Goal: Information Seeking & Learning: Learn about a topic

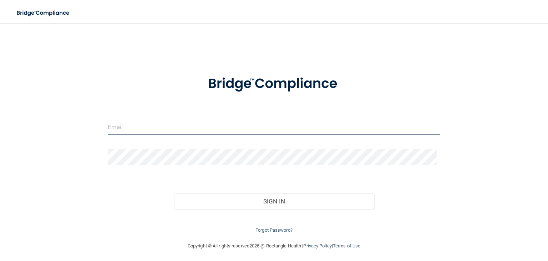
click at [145, 132] on input "email" at bounding box center [274, 127] width 333 height 16
type input "[EMAIL_ADDRESS][DOMAIN_NAME]"
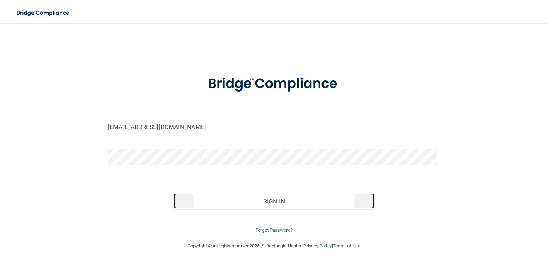
click at [252, 197] on button "Sign In" at bounding box center [274, 201] width 200 height 16
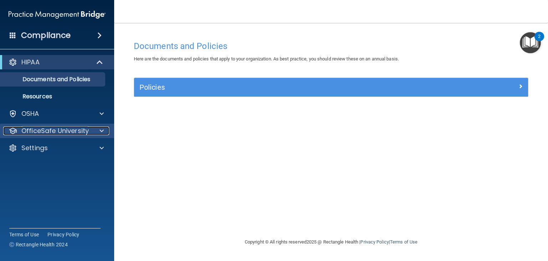
click at [77, 129] on p "OfficeSafe University" at bounding box center [54, 130] width 67 height 9
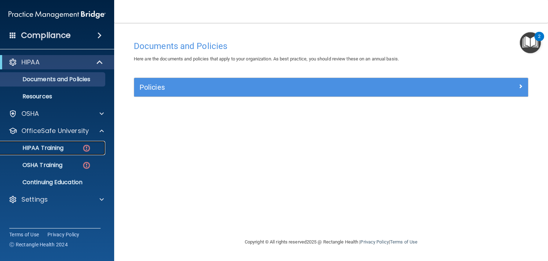
click at [62, 147] on p "HIPAA Training" at bounding box center [34, 147] width 59 height 7
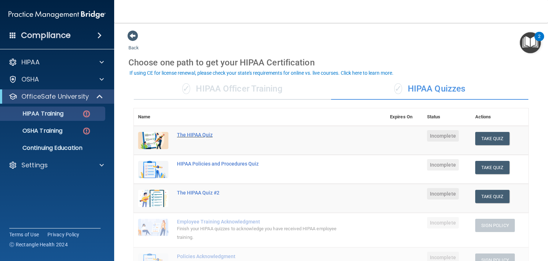
click at [197, 136] on div "The HIPAA Quiz" at bounding box center [263, 135] width 173 height 6
click at [256, 96] on div "✓ HIPAA Officer Training" at bounding box center [232, 88] width 197 height 21
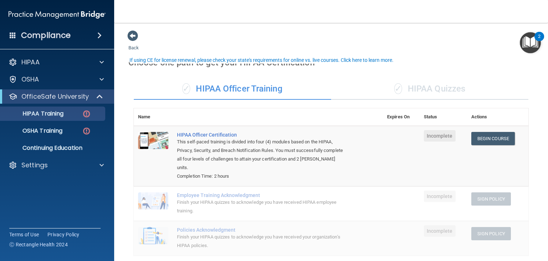
scroll to position [208, 0]
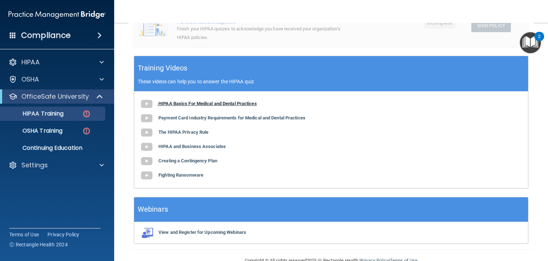
click at [226, 103] on b "HIPAA Basics For Medical and Dental Practices" at bounding box center [208, 103] width 99 height 5
click at [217, 120] on b "Payment Card Industry Requirements for Medical and Dental Practices" at bounding box center [232, 117] width 147 height 5
drag, startPoint x: 541, startPoint y: 110, endPoint x: 544, endPoint y: 106, distance: 4.6
click at [544, 106] on main "Back Choose one path to get your HIPAA Certification ✓ HIPAA Officer Training ✓…" at bounding box center [331, 142] width 434 height 238
click at [207, 165] on div "HIPAA Basics For Medical and Dental Practices Payment Card Industry Requirement…" at bounding box center [331, 139] width 394 height 96
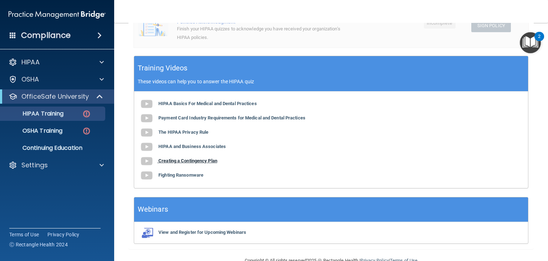
click at [209, 161] on b "Creating a Contingency Plan" at bounding box center [188, 160] width 59 height 5
click at [196, 176] on b "Fighting Ransomware" at bounding box center [181, 174] width 45 height 5
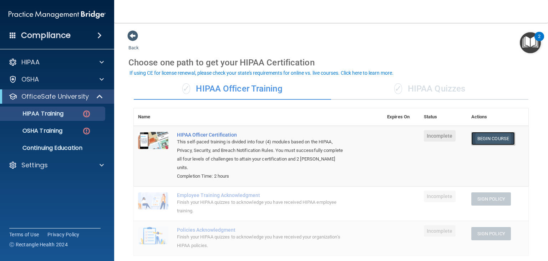
click at [491, 132] on link "Begin Course" at bounding box center [494, 138] width 44 height 13
click at [71, 128] on div "OSHA Training" at bounding box center [53, 130] width 97 height 7
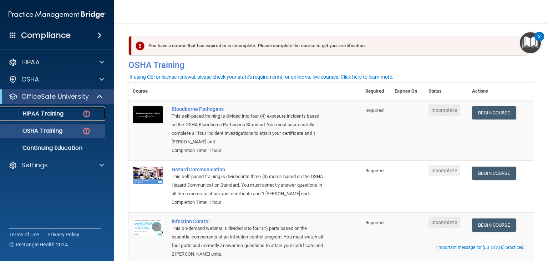
click at [71, 116] on div "HIPAA Training" at bounding box center [53, 113] width 97 height 7
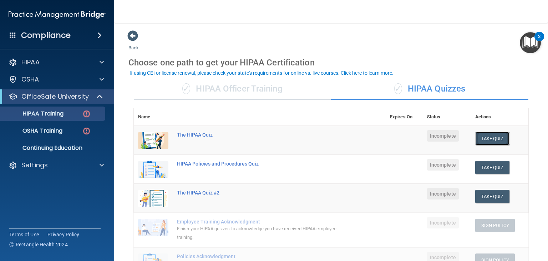
click at [491, 139] on button "Take Quiz" at bounding box center [493, 138] width 34 height 13
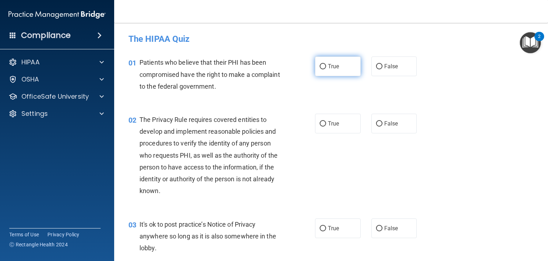
click at [320, 66] on input "True" at bounding box center [323, 66] width 6 height 5
radio input "true"
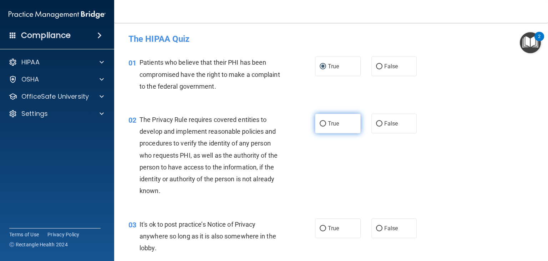
click at [321, 126] on label "True" at bounding box center [338, 124] width 46 height 20
click at [321, 126] on input "True" at bounding box center [323, 123] width 6 height 5
radio input "true"
click at [377, 229] on input "False" at bounding box center [379, 228] width 6 height 5
radio input "true"
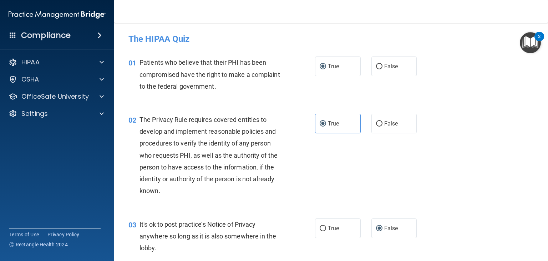
scroll to position [208, 0]
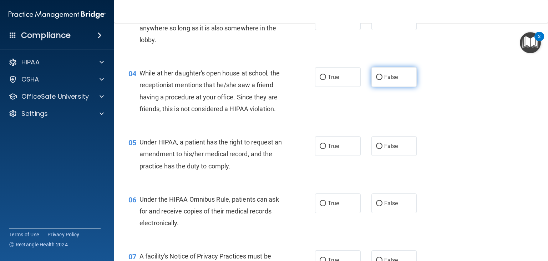
click at [376, 77] on input "False" at bounding box center [379, 77] width 6 height 5
radio input "true"
click at [376, 149] on input "False" at bounding box center [379, 146] width 6 height 5
radio input "true"
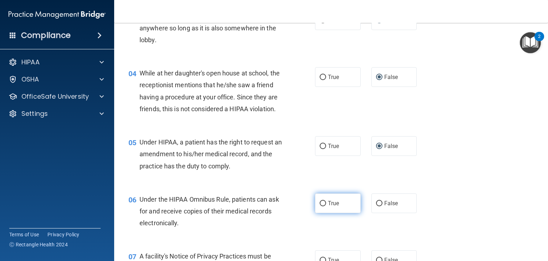
click at [323, 206] on input "True" at bounding box center [323, 203] width 6 height 5
radio input "true"
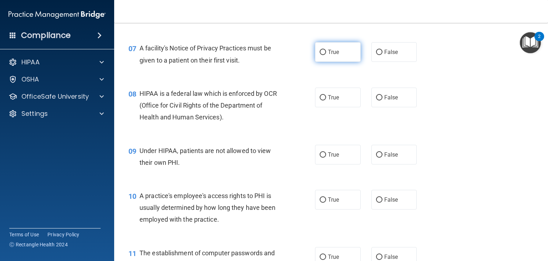
click at [320, 55] on input "True" at bounding box center [323, 52] width 6 height 5
radio input "true"
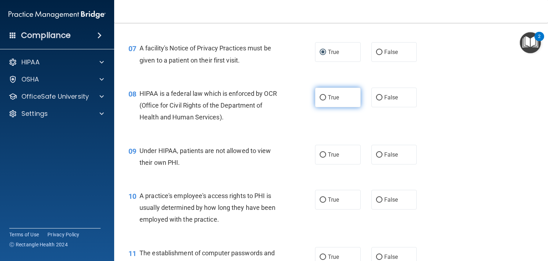
click at [320, 100] on input "True" at bounding box center [323, 97] width 6 height 5
radio input "true"
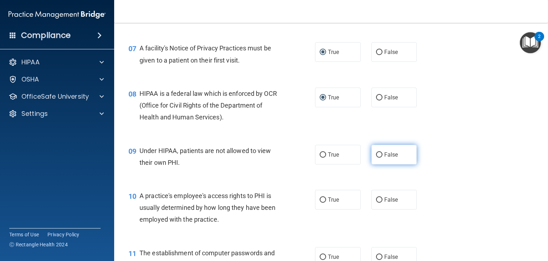
click at [376, 157] on input "False" at bounding box center [379, 154] width 6 height 5
radio input "true"
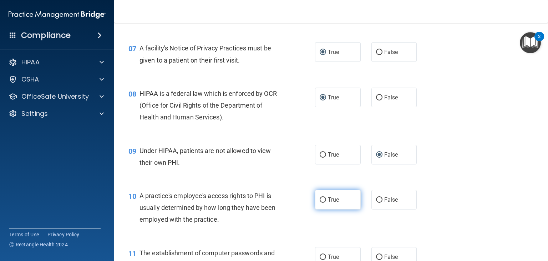
click at [320, 202] on input "True" at bounding box center [323, 199] width 6 height 5
radio input "true"
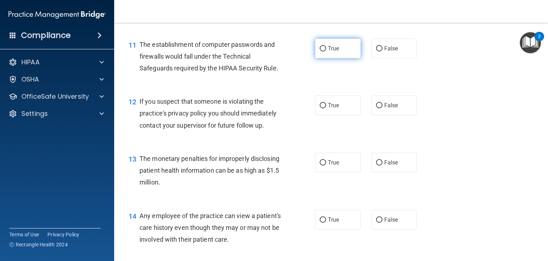
click at [324, 58] on label "True" at bounding box center [338, 49] width 46 height 20
click at [324, 51] on input "True" at bounding box center [323, 48] width 6 height 5
radio input "true"
click at [321, 108] on input "True" at bounding box center [323, 105] width 6 height 5
radio input "true"
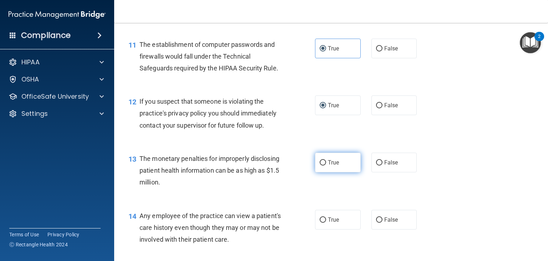
click at [320, 165] on input "True" at bounding box center [323, 162] width 6 height 5
radio input "true"
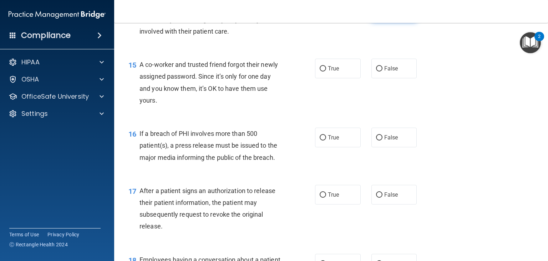
click at [378, 21] on label "False" at bounding box center [395, 12] width 46 height 20
click at [378, 15] on input "False" at bounding box center [379, 11] width 6 height 5
radio input "true"
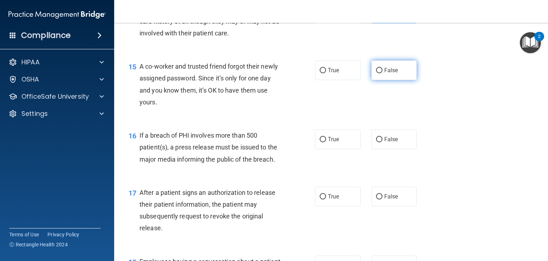
click at [377, 73] on input "False" at bounding box center [379, 70] width 6 height 5
radio input "true"
click at [320, 142] on input "True" at bounding box center [323, 139] width 6 height 5
radio input "true"
click at [322, 199] on input "True" at bounding box center [323, 196] width 6 height 5
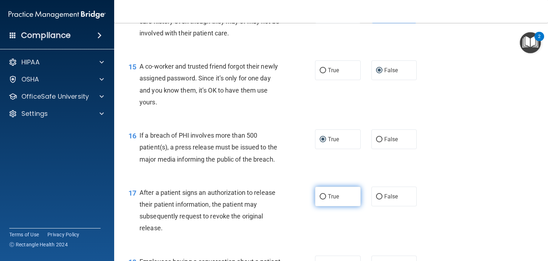
radio input "true"
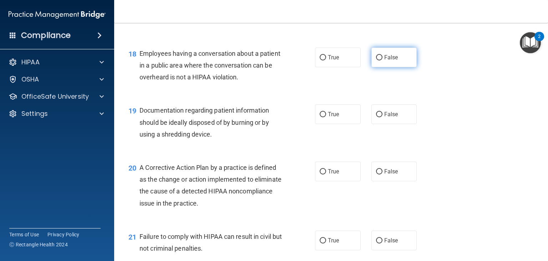
click at [376, 60] on input "False" at bounding box center [379, 57] width 6 height 5
radio input "true"
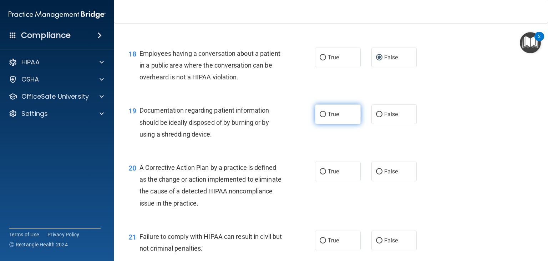
click at [320, 117] on input "True" at bounding box center [323, 114] width 6 height 5
radio input "true"
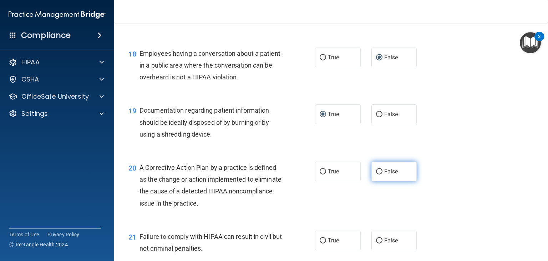
click at [377, 174] on input "False" at bounding box center [379, 171] width 6 height 5
radio input "true"
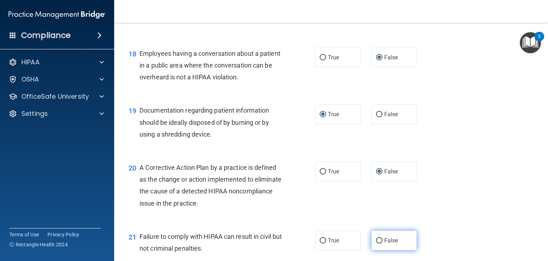
click at [376, 243] on input "False" at bounding box center [379, 240] width 6 height 5
radio input "true"
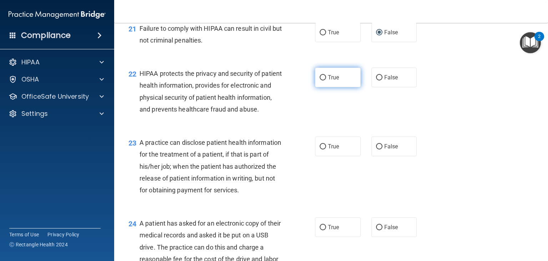
click at [320, 80] on input "True" at bounding box center [323, 77] width 6 height 5
radio input "true"
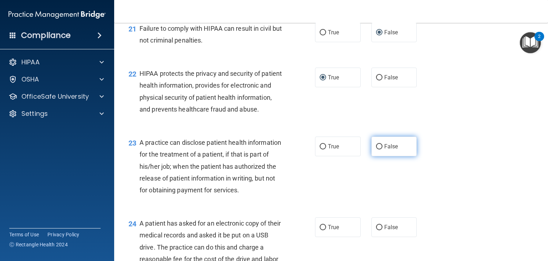
click at [377, 149] on input "False" at bounding box center [379, 146] width 6 height 5
radio input "true"
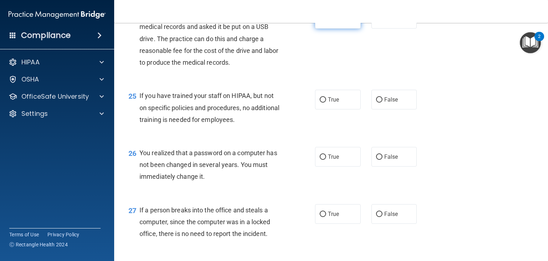
click at [320, 22] on input "True" at bounding box center [323, 18] width 6 height 5
radio input "true"
click at [377, 102] on input "False" at bounding box center [379, 99] width 6 height 5
radio input "true"
click at [321, 166] on label "True" at bounding box center [338, 157] width 46 height 20
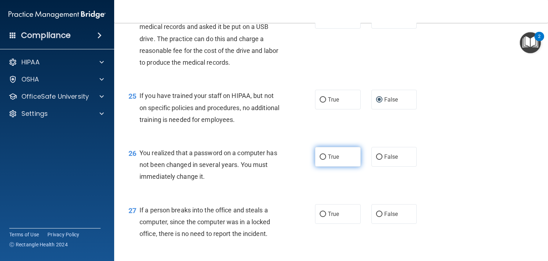
click at [321, 160] on input "True" at bounding box center [323, 156] width 6 height 5
radio input "true"
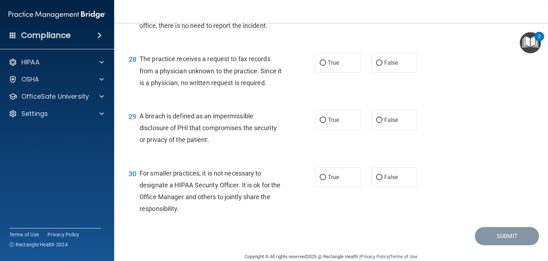
click at [377, 9] on input "False" at bounding box center [379, 6] width 6 height 5
radio input "true"
click at [376, 66] on input "False" at bounding box center [379, 62] width 6 height 5
radio input "true"
click at [321, 123] on input "True" at bounding box center [323, 119] width 6 height 5
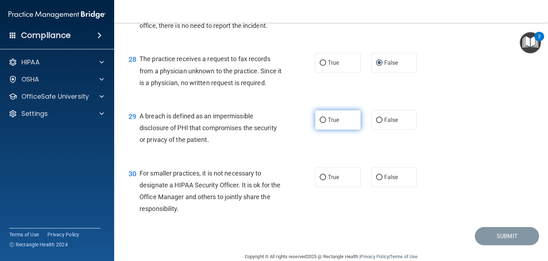
radio input "true"
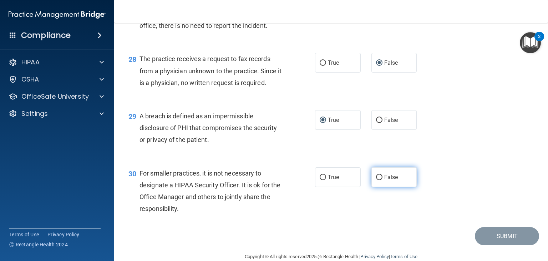
click at [378, 180] on input "False" at bounding box center [379, 177] width 6 height 5
radio input "true"
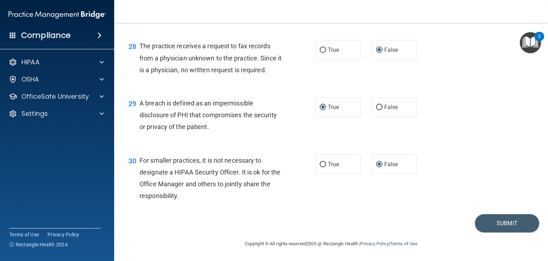
scroll to position [1710, 0]
click at [489, 220] on button "Submit" at bounding box center [507, 223] width 64 height 18
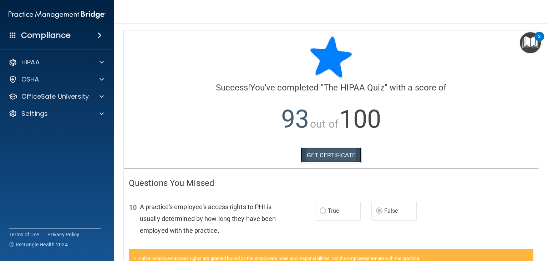
click at [324, 150] on link "GET CERTIFICATE" at bounding box center [331, 155] width 61 height 16
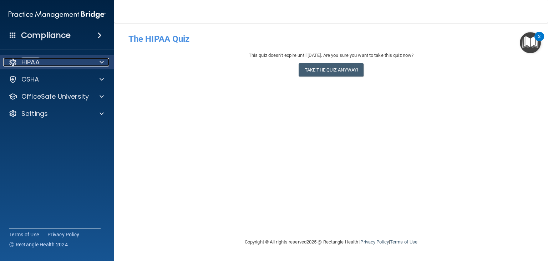
click at [69, 66] on div "HIPAA" at bounding box center [47, 62] width 89 height 9
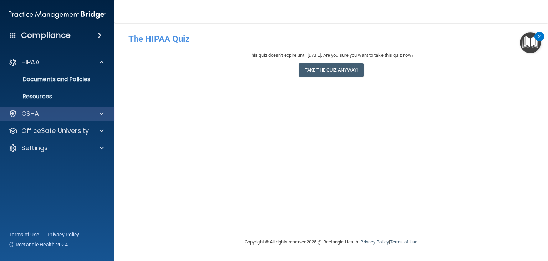
click at [65, 119] on div "OSHA" at bounding box center [57, 113] width 115 height 14
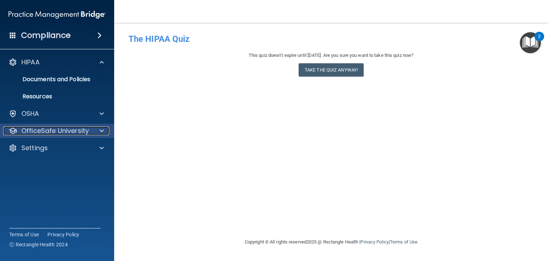
click at [58, 132] on p "OfficeSafe University" at bounding box center [54, 130] width 67 height 9
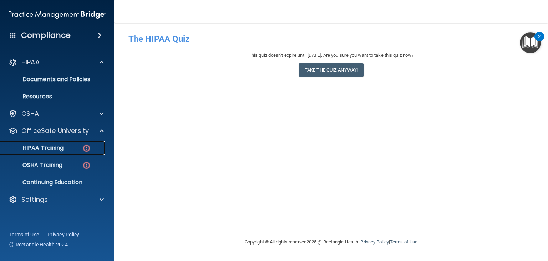
click at [52, 154] on link "HIPAA Training" at bounding box center [49, 148] width 112 height 14
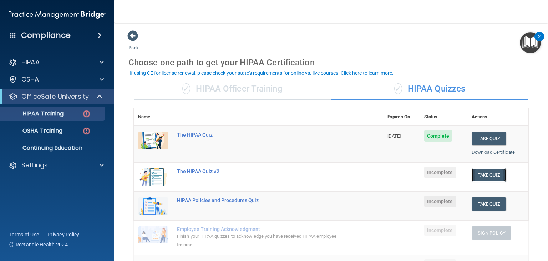
click at [479, 173] on button "Take Quiz" at bounding box center [489, 174] width 34 height 13
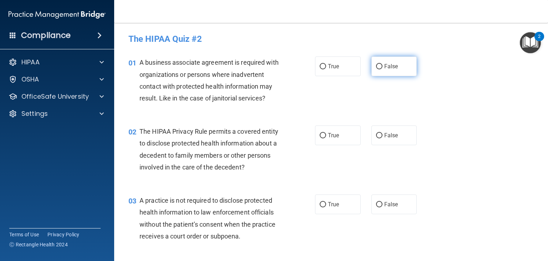
click at [376, 65] on input "False" at bounding box center [379, 66] width 6 height 5
radio input "true"
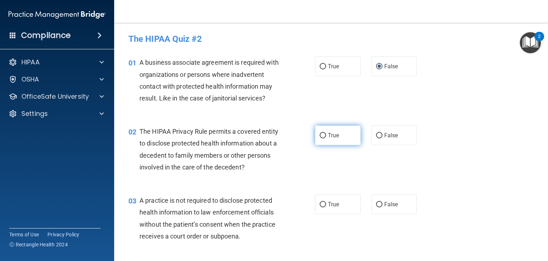
click at [320, 134] on input "True" at bounding box center [323, 135] width 6 height 5
radio input "true"
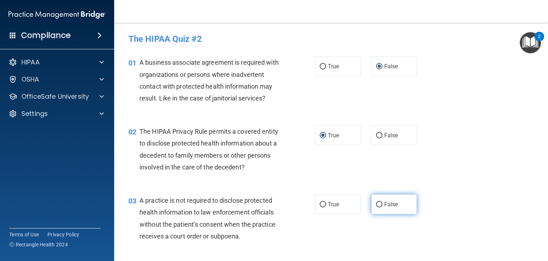
click at [377, 204] on input "False" at bounding box center [379, 204] width 6 height 5
radio input "true"
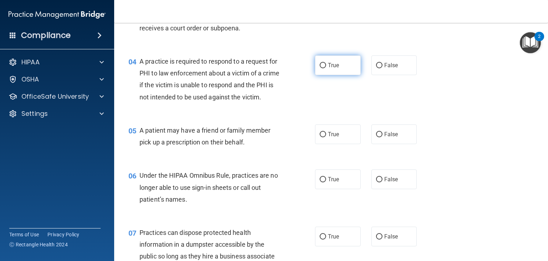
click at [320, 63] on input "True" at bounding box center [323, 65] width 6 height 5
radio input "true"
click at [323, 137] on input "True" at bounding box center [323, 134] width 6 height 5
radio input "true"
click at [376, 182] on input "False" at bounding box center [379, 179] width 6 height 5
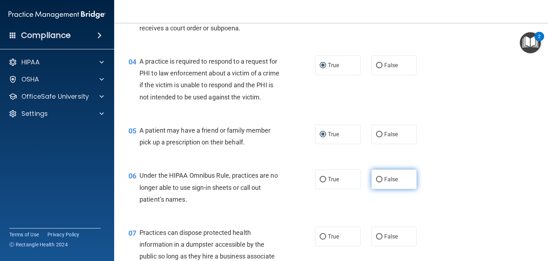
radio input "true"
click at [378, 239] on input "False" at bounding box center [379, 236] width 6 height 5
radio input "true"
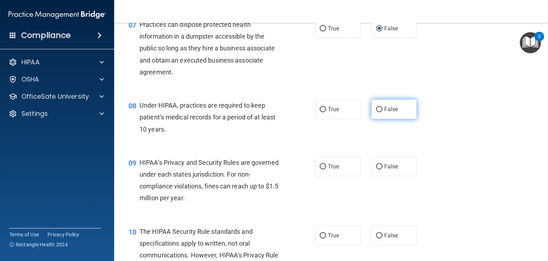
click at [378, 112] on input "False" at bounding box center [379, 109] width 6 height 5
radio input "true"
click at [373, 176] on label "False" at bounding box center [395, 166] width 46 height 20
click at [376, 169] on input "False" at bounding box center [379, 166] width 6 height 5
radio input "true"
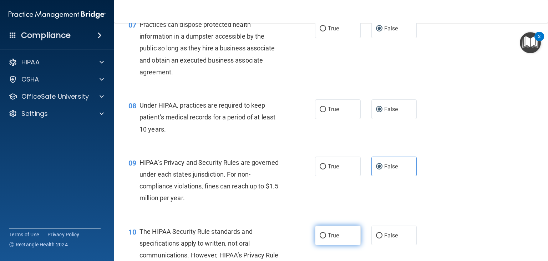
click at [321, 238] on input "True" at bounding box center [323, 235] width 6 height 5
radio input "true"
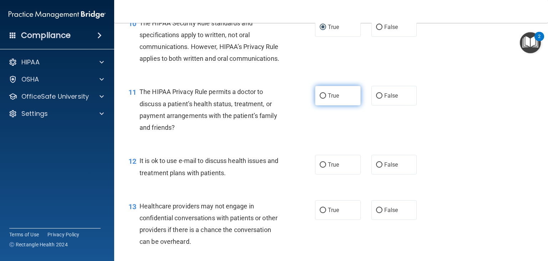
click at [322, 105] on label "True" at bounding box center [338, 96] width 46 height 20
click at [322, 99] on input "True" at bounding box center [323, 95] width 6 height 5
radio input "true"
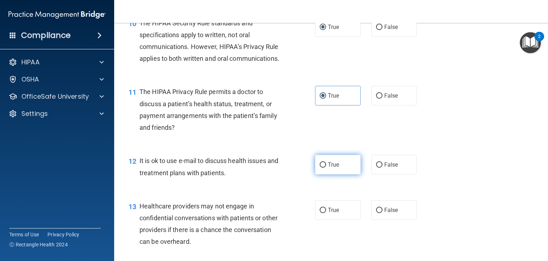
click at [320, 167] on input "True" at bounding box center [323, 164] width 6 height 5
radio input "true"
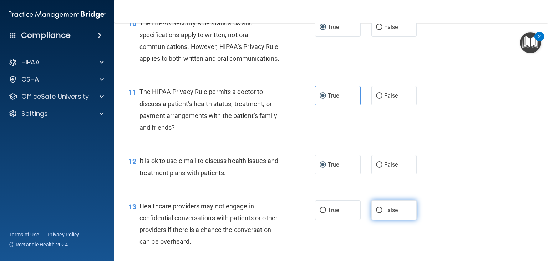
click at [376, 213] on input "False" at bounding box center [379, 209] width 6 height 5
radio input "true"
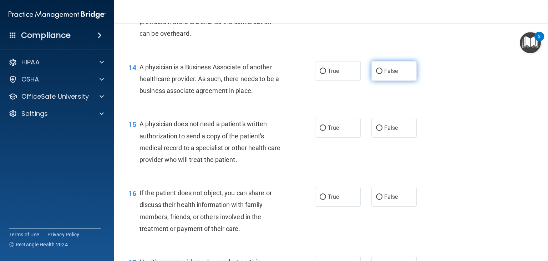
click at [378, 74] on input "False" at bounding box center [379, 71] width 6 height 5
radio input "true"
drag, startPoint x: 315, startPoint y: 149, endPoint x: 322, endPoint y: 152, distance: 7.9
click at [322, 137] on label "True" at bounding box center [338, 128] width 46 height 20
click at [322, 131] on input "True" at bounding box center [323, 127] width 6 height 5
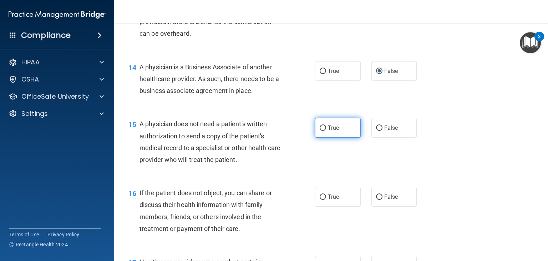
radio input "true"
click at [321, 200] on input "True" at bounding box center [323, 196] width 6 height 5
radio input "true"
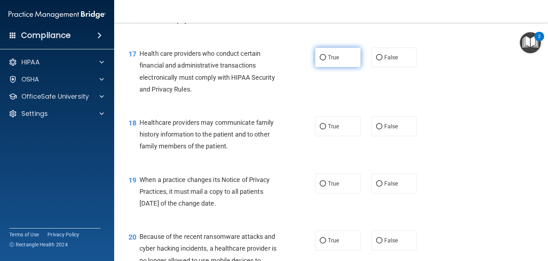
click at [321, 60] on input "True" at bounding box center [323, 57] width 6 height 5
radio input "true"
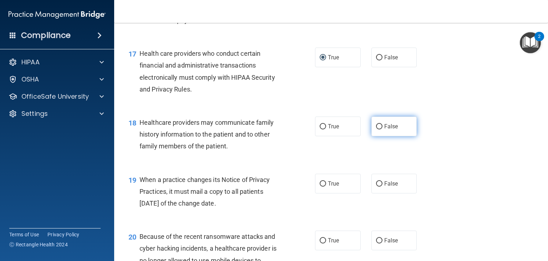
click at [376, 129] on input "False" at bounding box center [379, 126] width 6 height 5
radio input "true"
click at [376, 186] on input "False" at bounding box center [379, 183] width 6 height 5
radio input "true"
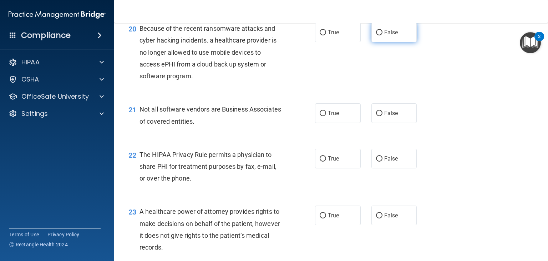
click at [378, 35] on input "False" at bounding box center [379, 32] width 6 height 5
radio input "true"
click at [320, 116] on input "True" at bounding box center [323, 113] width 6 height 5
radio input "true"
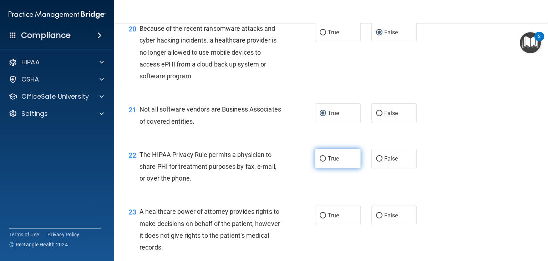
click at [320, 161] on input "True" at bounding box center [323, 158] width 6 height 5
radio input "true"
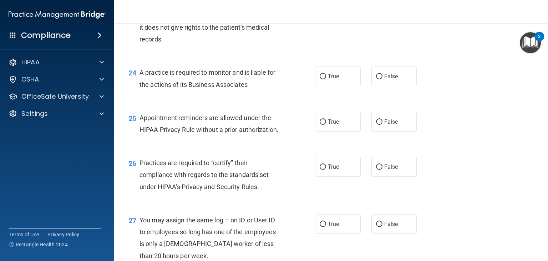
click at [376, 10] on input "False" at bounding box center [379, 7] width 6 height 5
radio input "true"
click at [376, 79] on input "False" at bounding box center [379, 76] width 6 height 5
radio input "true"
click at [321, 125] on input "True" at bounding box center [323, 121] width 6 height 5
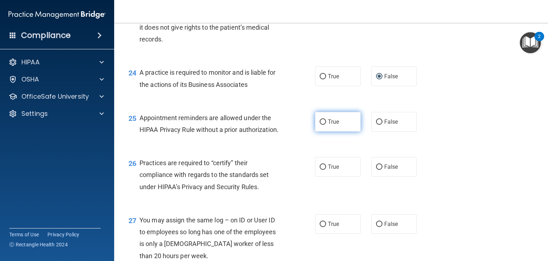
radio input "true"
click at [376, 170] on input "False" at bounding box center [379, 166] width 6 height 5
radio input "true"
click at [376, 227] on input "False" at bounding box center [379, 223] width 6 height 5
radio input "true"
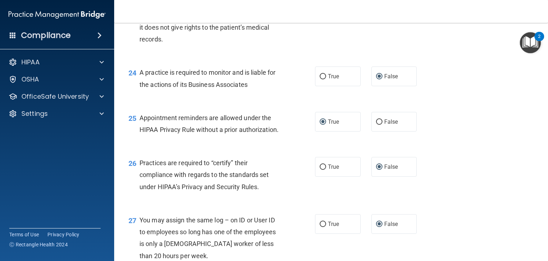
scroll to position [1663, 0]
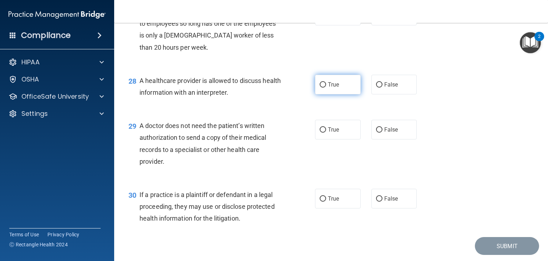
click at [321, 87] on input "True" at bounding box center [323, 84] width 6 height 5
radio input "true"
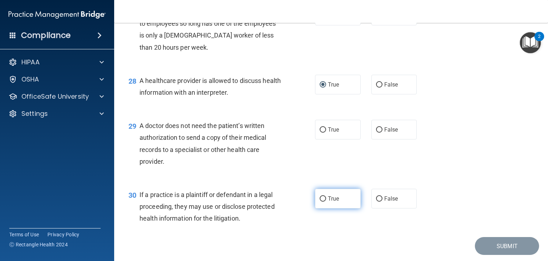
click at [328, 208] on label "True" at bounding box center [338, 198] width 46 height 20
click at [326, 201] on input "True" at bounding box center [323, 198] width 6 height 5
radio input "true"
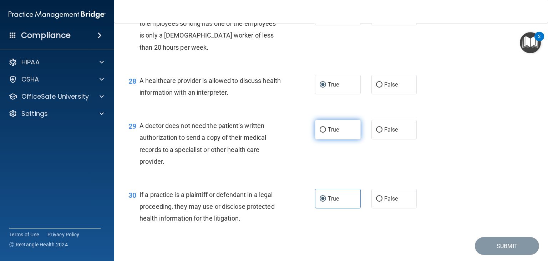
click at [320, 132] on input "True" at bounding box center [323, 129] width 6 height 5
radio input "true"
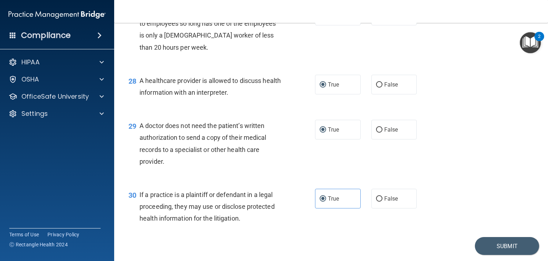
scroll to position [1710, 0]
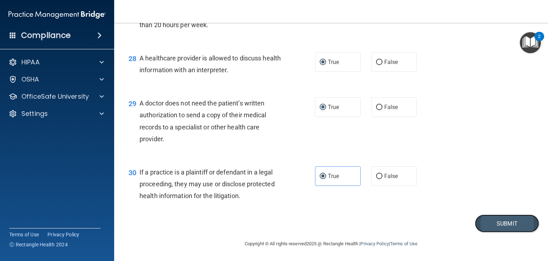
click at [497, 223] on button "Submit" at bounding box center [507, 223] width 64 height 18
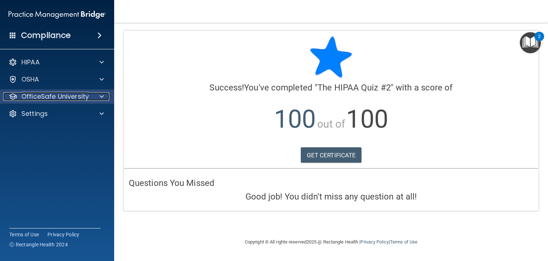
click at [72, 100] on p "OfficeSafe University" at bounding box center [54, 96] width 67 height 9
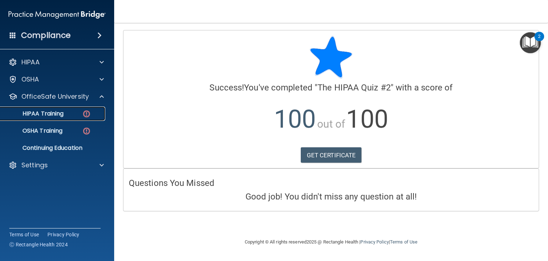
click at [68, 113] on div "HIPAA Training" at bounding box center [53, 113] width 97 height 7
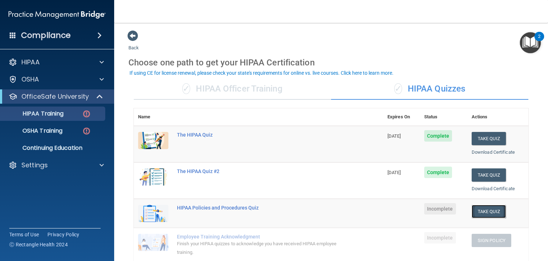
click at [480, 208] on button "Take Quiz" at bounding box center [489, 211] width 34 height 13
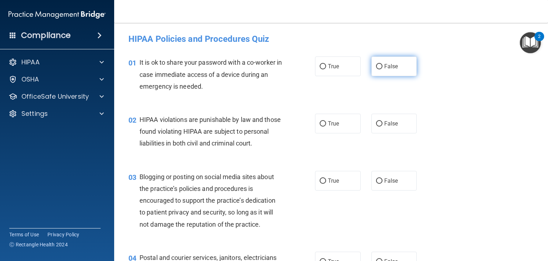
click at [377, 65] on input "False" at bounding box center [379, 66] width 6 height 5
radio input "true"
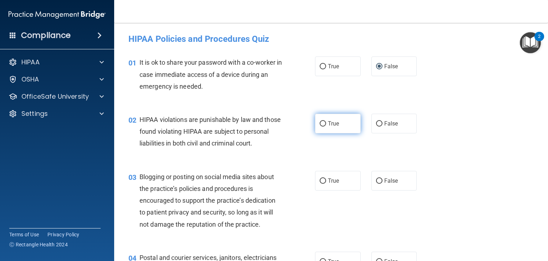
click at [320, 126] on input "True" at bounding box center [323, 123] width 6 height 5
radio input "true"
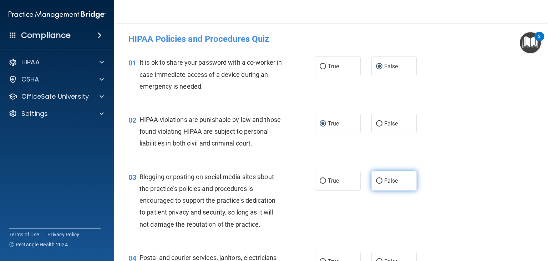
click at [376, 183] on input "False" at bounding box center [379, 180] width 6 height 5
radio input "true"
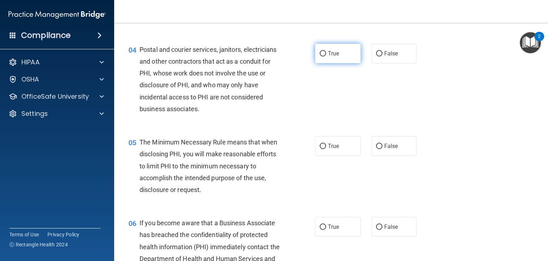
click at [321, 56] on input "True" at bounding box center [323, 53] width 6 height 5
radio input "true"
click at [320, 149] on input "True" at bounding box center [323, 146] width 6 height 5
radio input "true"
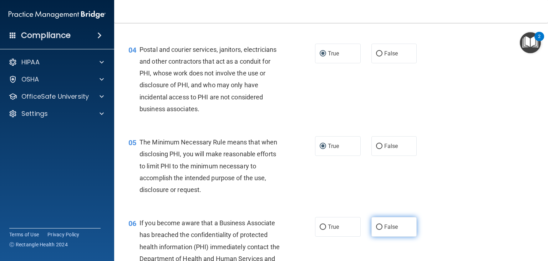
click at [377, 236] on label "False" at bounding box center [395, 227] width 46 height 20
click at [377, 230] on input "False" at bounding box center [379, 226] width 6 height 5
radio input "true"
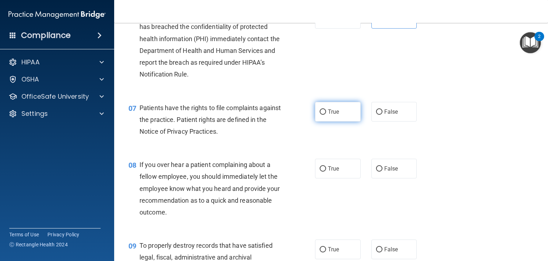
click at [327, 121] on label "True" at bounding box center [338, 112] width 46 height 20
click at [326, 115] on input "True" at bounding box center [323, 111] width 6 height 5
radio input "true"
click at [376, 171] on input "False" at bounding box center [379, 168] width 6 height 5
radio input "true"
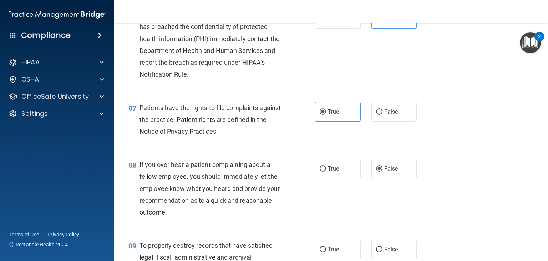
scroll to position [624, 0]
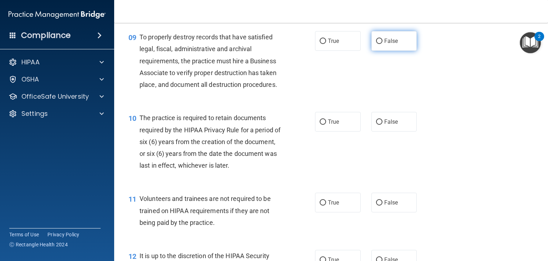
click at [378, 51] on label "False" at bounding box center [395, 41] width 46 height 20
click at [378, 44] on input "False" at bounding box center [379, 41] width 6 height 5
radio input "true"
click at [321, 131] on label "True" at bounding box center [338, 122] width 46 height 20
click at [321, 125] on input "True" at bounding box center [323, 121] width 6 height 5
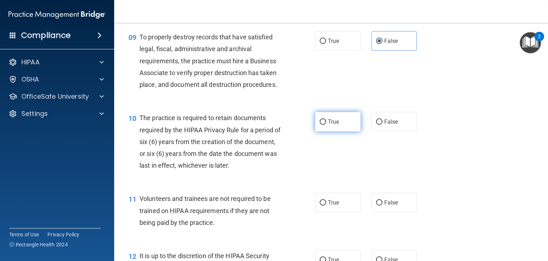
radio input "true"
click at [378, 205] on input "False" at bounding box center [379, 202] width 6 height 5
radio input "true"
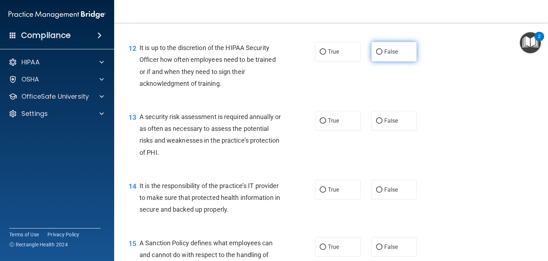
click at [376, 55] on input "False" at bounding box center [379, 51] width 6 height 5
radio input "true"
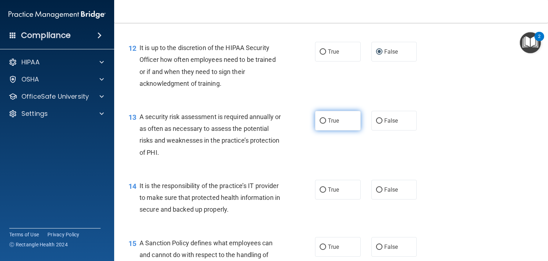
click at [321, 124] on input "True" at bounding box center [323, 120] width 6 height 5
radio input "true"
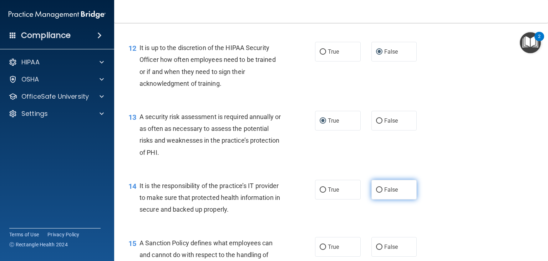
click at [380, 199] on label "False" at bounding box center [395, 190] width 46 height 20
click at [380, 192] on input "False" at bounding box center [379, 189] width 6 height 5
radio input "true"
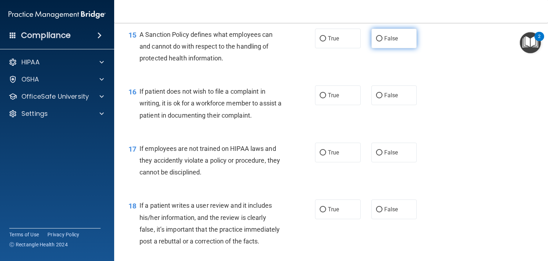
click at [378, 41] on input "False" at bounding box center [379, 38] width 6 height 5
radio input "true"
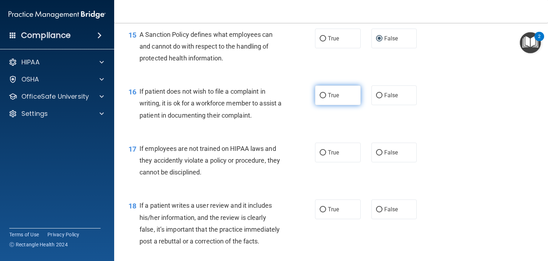
click at [320, 98] on input "True" at bounding box center [323, 95] width 6 height 5
radio input "true"
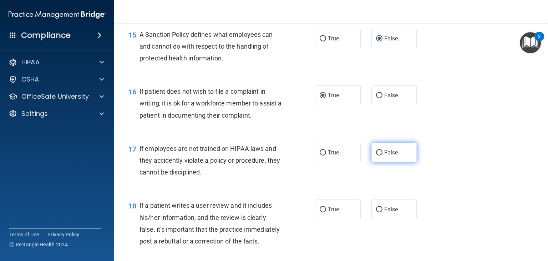
click at [376, 155] on input "False" at bounding box center [379, 152] width 6 height 5
radio input "true"
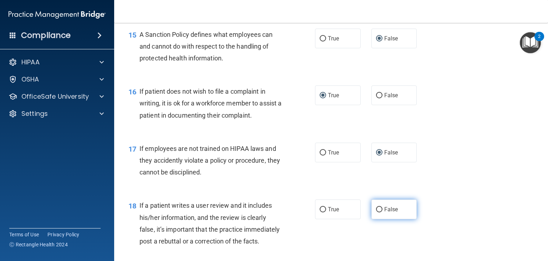
click at [372, 216] on label "False" at bounding box center [395, 209] width 46 height 20
click at [376, 212] on input "False" at bounding box center [379, 209] width 6 height 5
radio input "true"
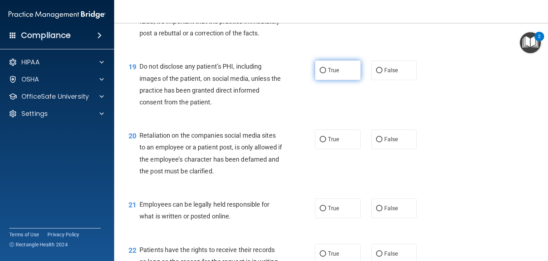
click at [317, 80] on label "True" at bounding box center [338, 70] width 46 height 20
click at [320, 73] on input "True" at bounding box center [323, 70] width 6 height 5
radio input "true"
click at [377, 142] on input "False" at bounding box center [379, 139] width 6 height 5
radio input "true"
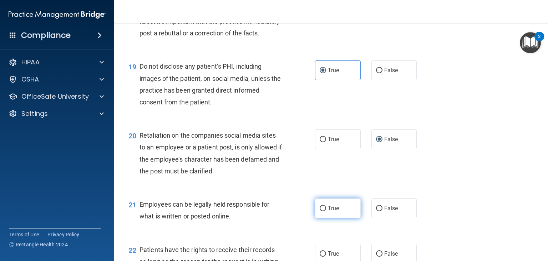
click at [320, 211] on input "True" at bounding box center [323, 208] width 6 height 5
radio input "true"
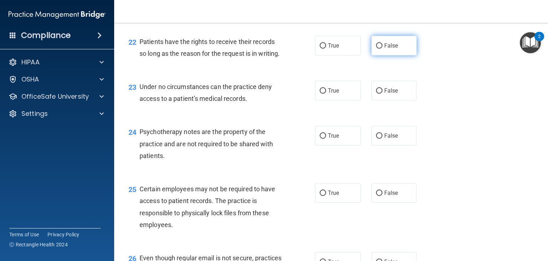
click at [373, 55] on label "False" at bounding box center [395, 46] width 46 height 20
click at [376, 49] on input "False" at bounding box center [379, 45] width 6 height 5
radio input "true"
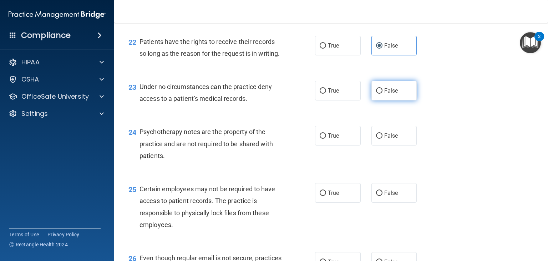
click at [376, 94] on input "False" at bounding box center [379, 90] width 6 height 5
radio input "true"
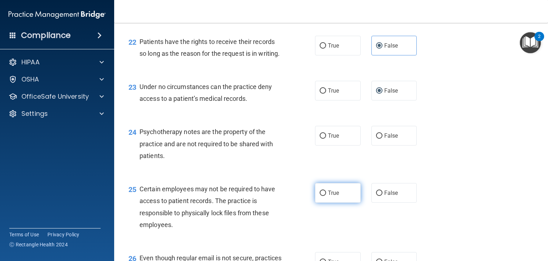
drag, startPoint x: 321, startPoint y: 171, endPoint x: 321, endPoint y: 227, distance: 56.8
click at [321, 196] on input "True" at bounding box center [323, 192] width 6 height 5
radio input "true"
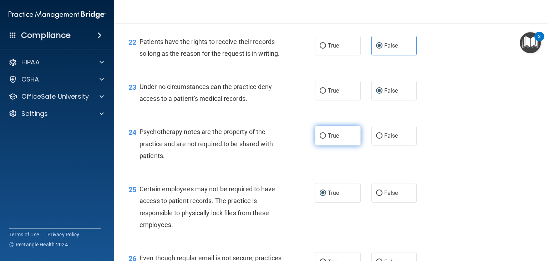
click at [319, 145] on label "True" at bounding box center [338, 136] width 46 height 20
click at [320, 139] on input "True" at bounding box center [323, 135] width 6 height 5
radio input "true"
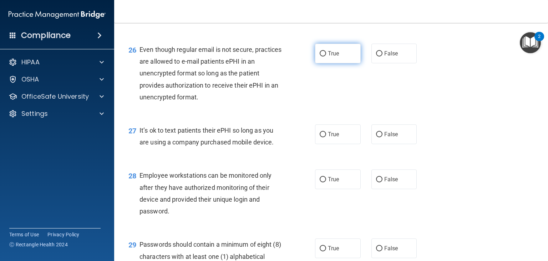
click at [321, 56] on input "True" at bounding box center [323, 53] width 6 height 5
radio input "true"
click at [376, 137] on input "False" at bounding box center [379, 134] width 6 height 5
radio input "true"
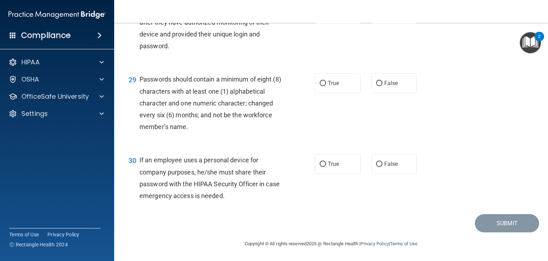
scroll to position [1656, 0]
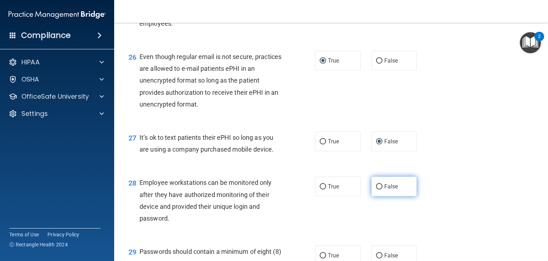
click at [379, 189] on input "False" at bounding box center [379, 186] width 6 height 5
radio input "true"
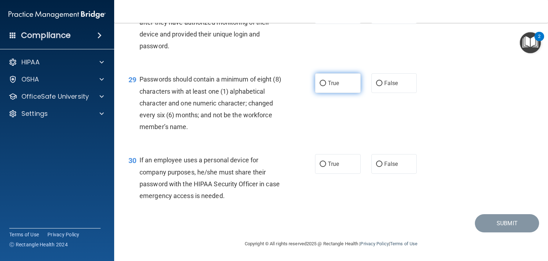
click at [318, 86] on label "True" at bounding box center [338, 83] width 46 height 20
click at [320, 86] on input "True" at bounding box center [323, 83] width 6 height 5
radio input "true"
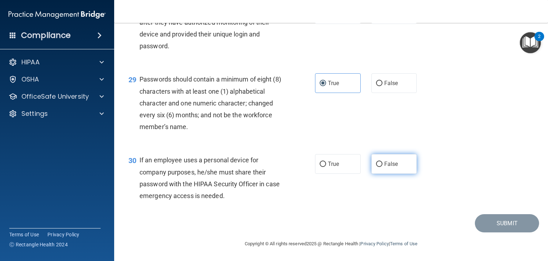
click at [376, 165] on input "False" at bounding box center [379, 163] width 6 height 5
radio input "true"
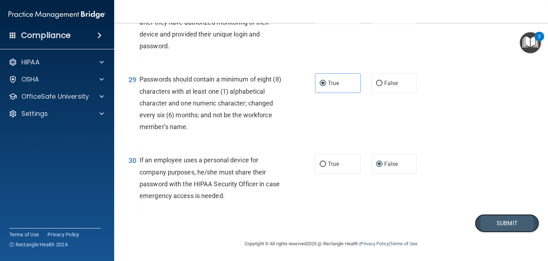
click at [478, 223] on button "Submit" at bounding box center [507, 223] width 64 height 18
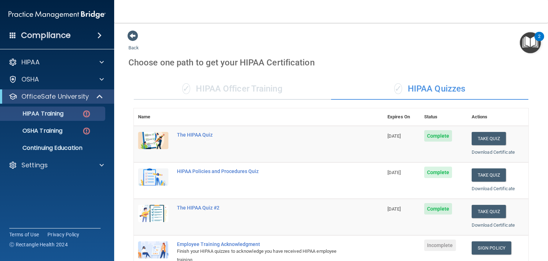
scroll to position [208, 0]
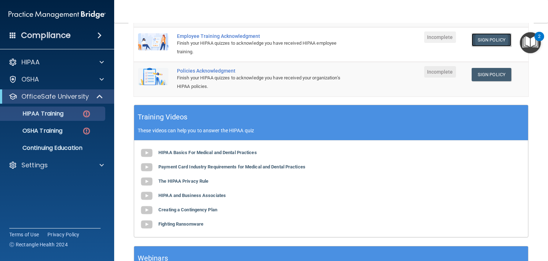
click at [484, 41] on link "Sign Policy" at bounding box center [492, 39] width 40 height 13
click at [483, 39] on link "Sign Policy" at bounding box center [492, 39] width 40 height 13
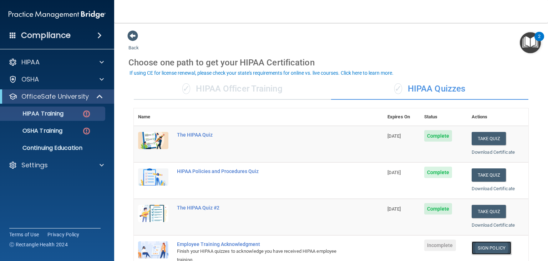
click at [488, 248] on link "Sign Policy" at bounding box center [492, 247] width 40 height 13
click at [272, 91] on div "✓ HIPAA Officer Training" at bounding box center [232, 88] width 197 height 21
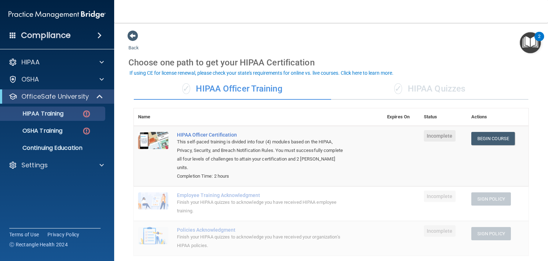
click at [433, 90] on div "✓ HIPAA Quizzes" at bounding box center [429, 88] width 197 height 21
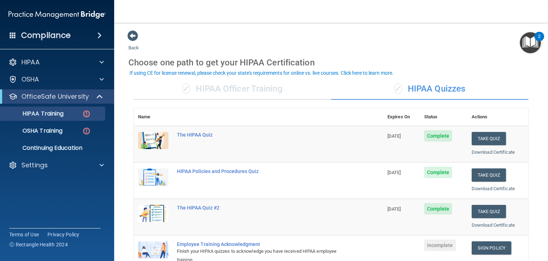
scroll to position [208, 0]
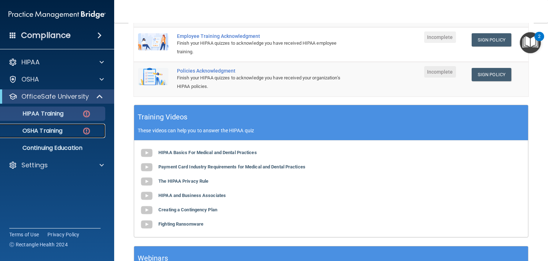
click at [76, 134] on link "OSHA Training" at bounding box center [49, 131] width 112 height 14
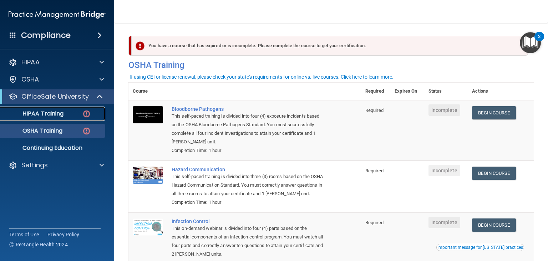
click at [74, 113] on div "HIPAA Training" at bounding box center [53, 113] width 97 height 7
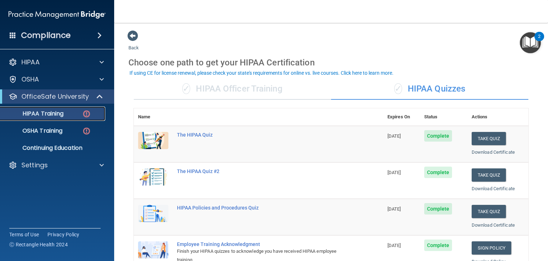
scroll to position [208, 0]
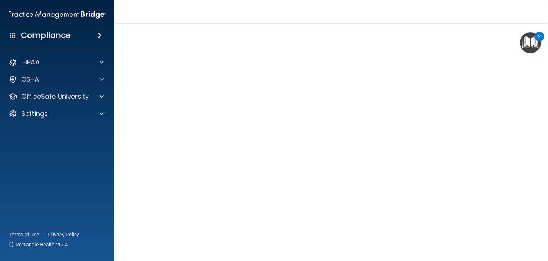
scroll to position [57, 0]
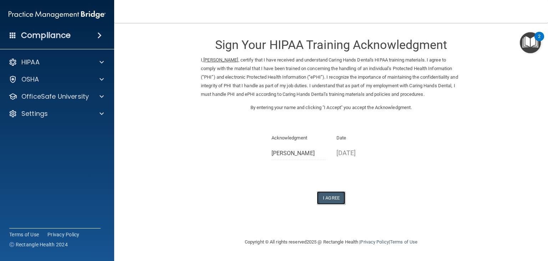
click at [335, 193] on button "I Agree" at bounding box center [331, 197] width 29 height 13
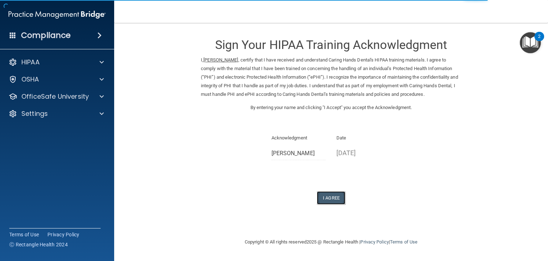
click at [340, 199] on button "I Agree" at bounding box center [331, 197] width 29 height 13
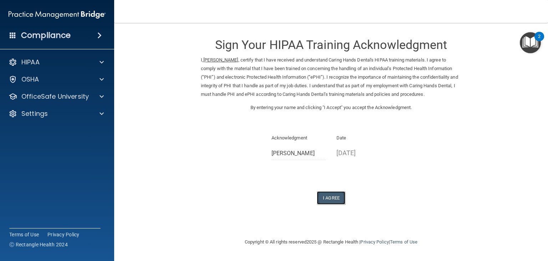
click at [326, 196] on button "I Agree" at bounding box center [331, 197] width 29 height 13
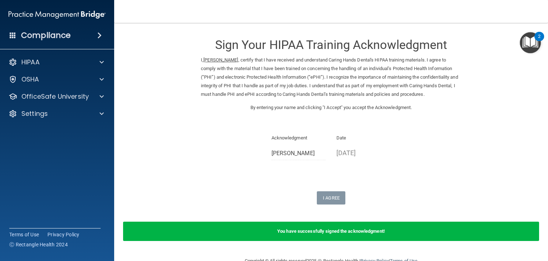
click at [532, 47] on img "Open Resource Center, 2 new notifications" at bounding box center [530, 42] width 21 height 21
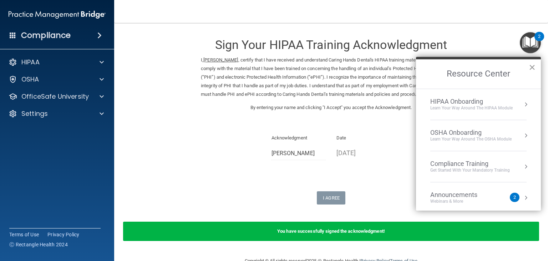
click at [532, 69] on button "×" at bounding box center [532, 66] width 7 height 11
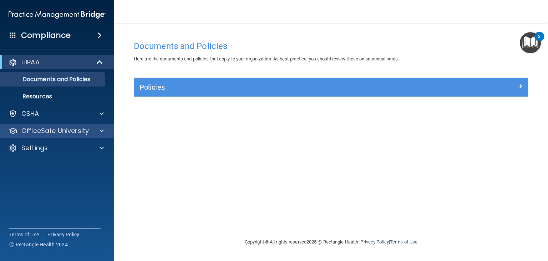
click at [55, 125] on div "OfficeSafe University" at bounding box center [57, 131] width 115 height 14
click at [63, 132] on p "OfficeSafe University" at bounding box center [54, 130] width 67 height 9
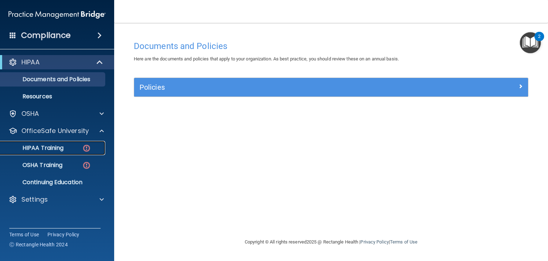
click at [53, 146] on p "HIPAA Training" at bounding box center [34, 147] width 59 height 7
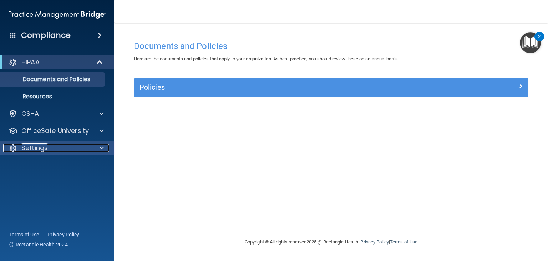
drag, startPoint x: 534, startPoint y: 2, endPoint x: 29, endPoint y: 148, distance: 526.1
click at [29, 148] on p "Settings" at bounding box center [34, 148] width 26 height 9
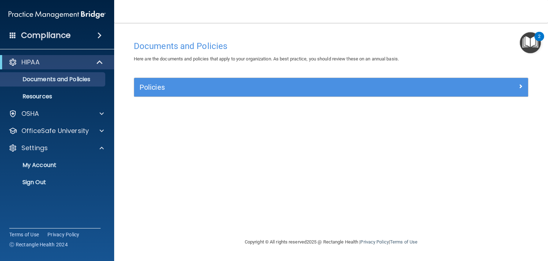
click at [8, 198] on div "Compliance HIPAA Documents and Policies Report an Incident Business Associates …" at bounding box center [57, 130] width 114 height 261
click at [7, 203] on div "Compliance HIPAA Documents and Policies Report an Incident Business Associates …" at bounding box center [57, 130] width 114 height 261
click at [40, 181] on p "Sign Out" at bounding box center [53, 182] width 97 height 7
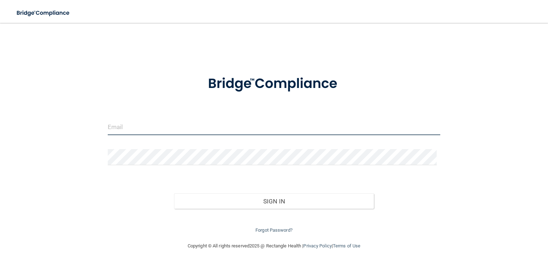
click at [112, 129] on input "email" at bounding box center [274, 127] width 333 height 16
click at [117, 124] on input "email" at bounding box center [274, 127] width 333 height 16
type input "[EMAIL_ADDRESS][DOMAIN_NAME]"
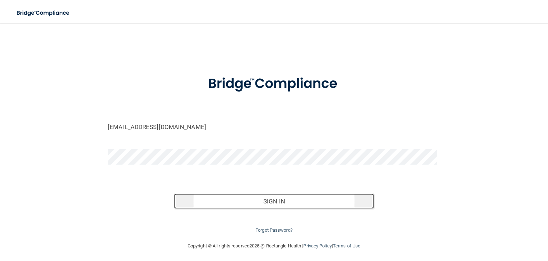
click at [251, 205] on button "Sign In" at bounding box center [274, 201] width 200 height 16
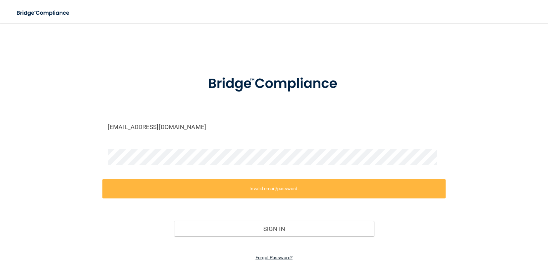
click at [271, 258] on link "Forgot Password?" at bounding box center [274, 257] width 37 height 5
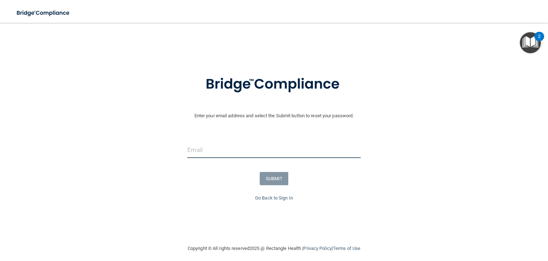
click at [216, 149] on input "email" at bounding box center [273, 150] width 173 height 16
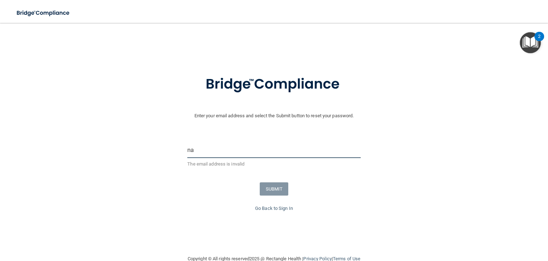
type input "n"
type input "[EMAIL_ADDRESS][DOMAIN_NAME]"
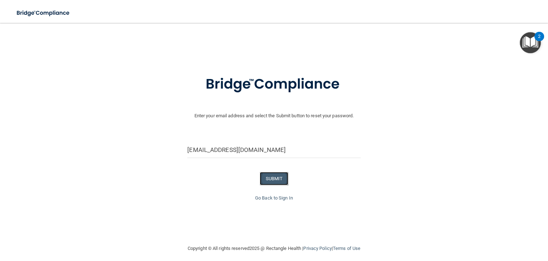
click at [271, 174] on button "SUBMIT" at bounding box center [274, 178] width 29 height 13
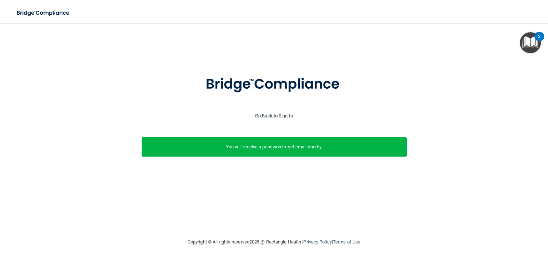
click at [283, 117] on link "Go Back to Sign In" at bounding box center [274, 115] width 38 height 5
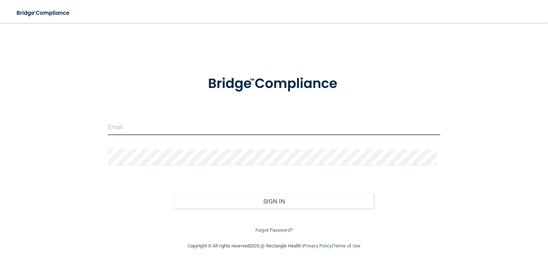
click at [131, 124] on input "email" at bounding box center [274, 127] width 333 height 16
type input "[EMAIL_ADDRESS][DOMAIN_NAME]"
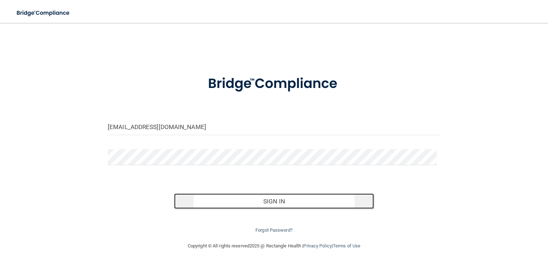
click at [247, 202] on button "Sign In" at bounding box center [274, 201] width 200 height 16
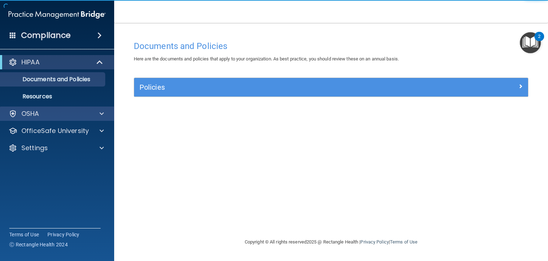
click at [91, 119] on div "OSHA" at bounding box center [57, 113] width 115 height 14
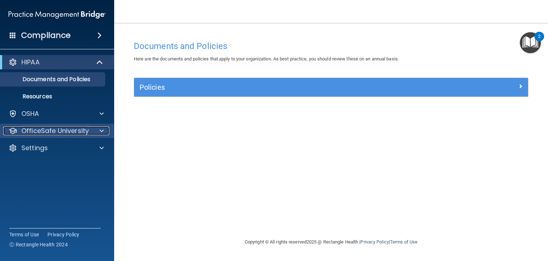
click at [90, 129] on div "OfficeSafe University" at bounding box center [47, 130] width 89 height 9
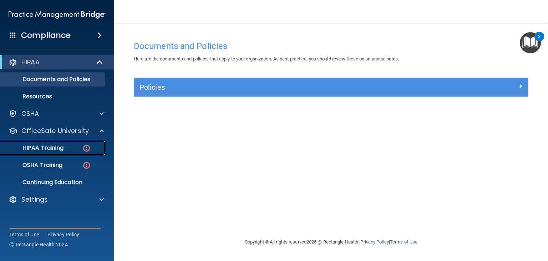
click at [78, 145] on div "HIPAA Training" at bounding box center [53, 147] width 97 height 7
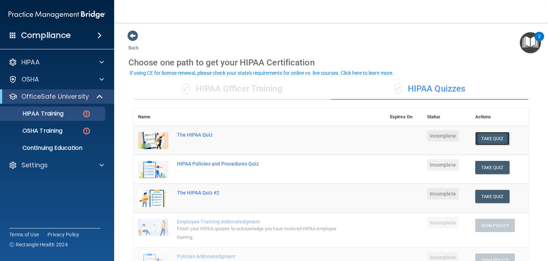
click at [487, 134] on button "Take Quiz" at bounding box center [493, 138] width 34 height 13
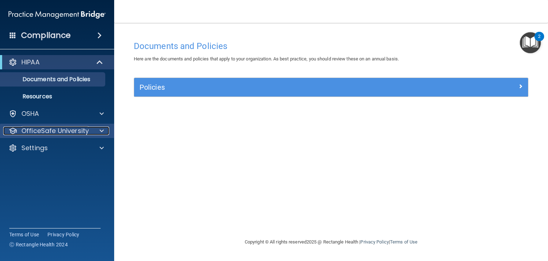
click at [104, 131] on div at bounding box center [101, 130] width 18 height 9
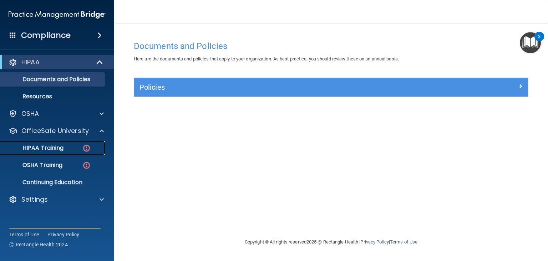
click at [73, 147] on div "HIPAA Training" at bounding box center [53, 147] width 97 height 7
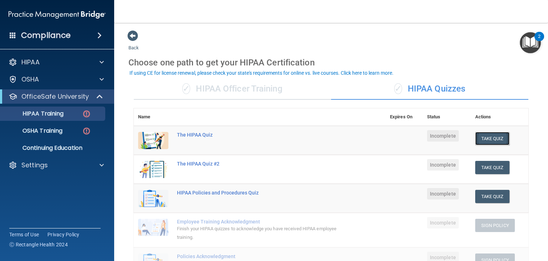
click at [484, 138] on button "Take Quiz" at bounding box center [493, 138] width 34 height 13
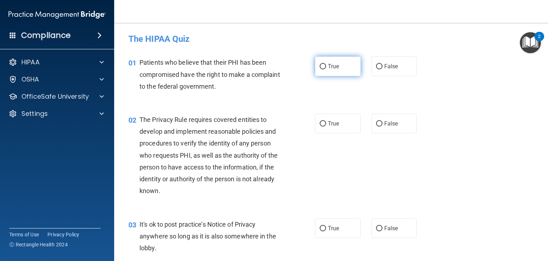
click at [320, 67] on input "True" at bounding box center [323, 66] width 6 height 5
radio input "true"
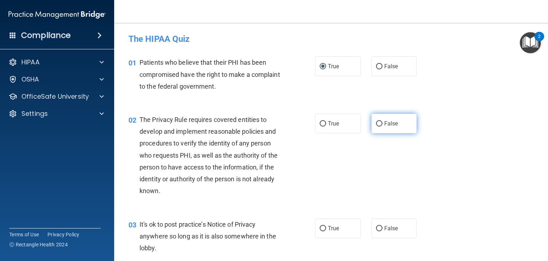
click at [377, 122] on input "False" at bounding box center [379, 123] width 6 height 5
radio input "true"
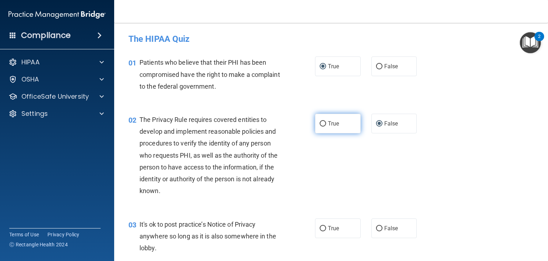
click at [321, 123] on input "True" at bounding box center [323, 123] width 6 height 5
radio input "true"
radio input "false"
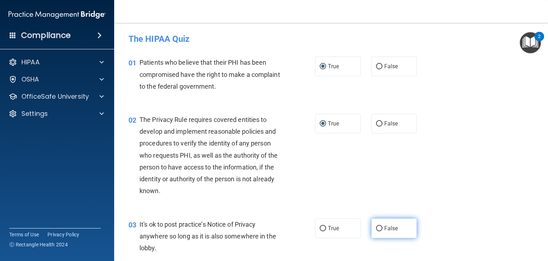
click at [376, 228] on input "False" at bounding box center [379, 228] width 6 height 5
radio input "true"
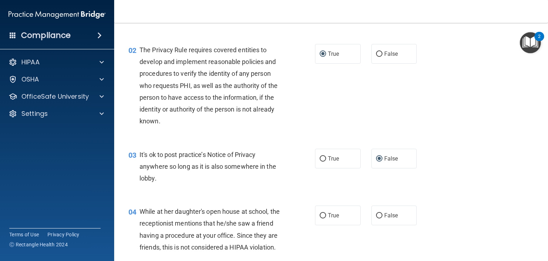
scroll to position [86, 0]
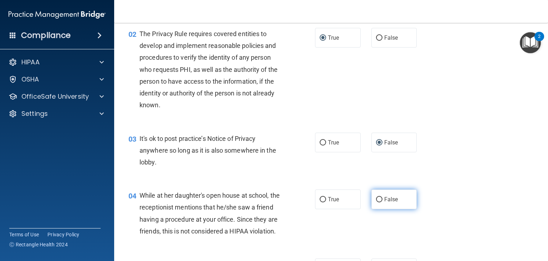
click at [379, 200] on label "False" at bounding box center [395, 199] width 46 height 20
click at [379, 200] on input "False" at bounding box center [379, 199] width 6 height 5
radio input "true"
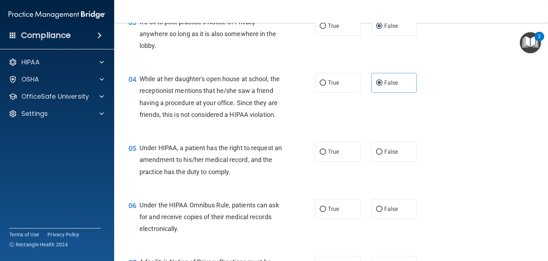
scroll to position [214, 0]
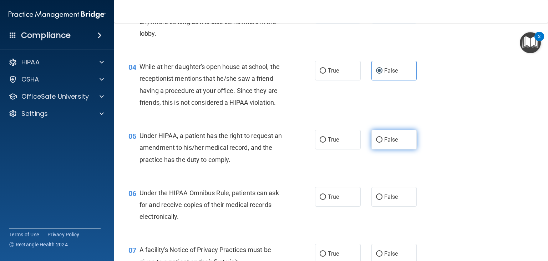
click at [376, 142] on input "False" at bounding box center [379, 139] width 6 height 5
radio input "true"
click at [321, 200] on input "True" at bounding box center [323, 196] width 6 height 5
radio input "true"
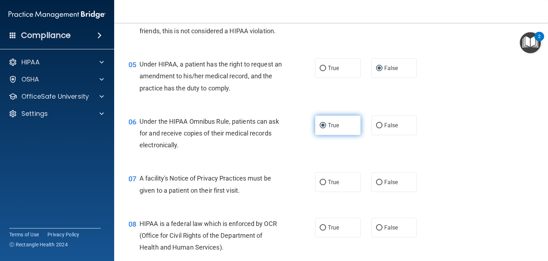
scroll to position [300, 0]
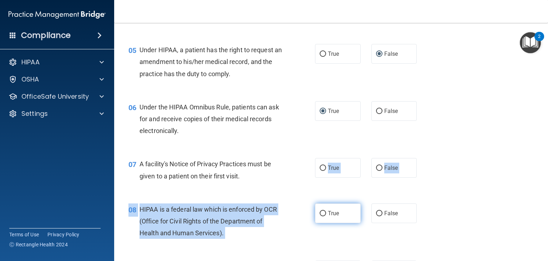
drag, startPoint x: 319, startPoint y: 175, endPoint x: 319, endPoint y: 222, distance: 46.8
click at [320, 216] on input "True" at bounding box center [323, 213] width 6 height 5
radio input "true"
click at [320, 171] on input "True" at bounding box center [323, 167] width 6 height 5
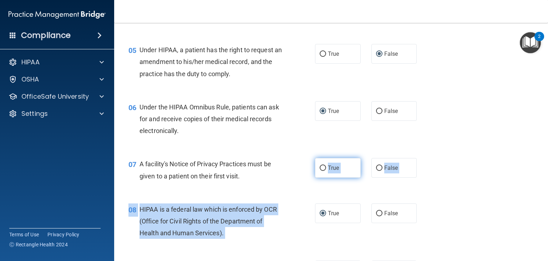
radio input "true"
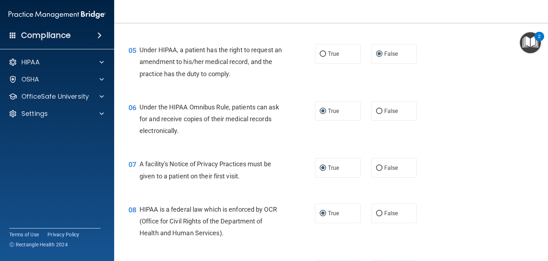
click at [297, 164] on div "07 A facility's Notice of Privacy Practices must be given to a patient on their…" at bounding box center [331, 171] width 416 height 45
click at [447, 149] on div "06 Under the HIPAA Omnibus Rule, patients can ask for and receive copies of the…" at bounding box center [331, 120] width 416 height 57
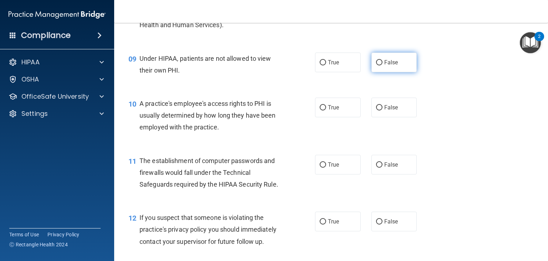
click at [377, 65] on input "False" at bounding box center [379, 62] width 6 height 5
radio input "true"
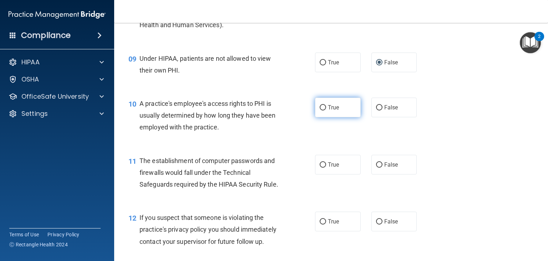
click at [316, 117] on label "True" at bounding box center [338, 107] width 46 height 20
click at [320, 110] on input "True" at bounding box center [323, 107] width 6 height 5
radio input "true"
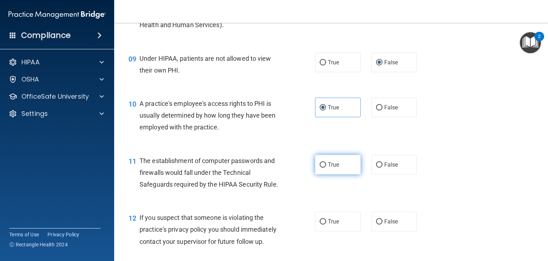
click at [323, 174] on label "True" at bounding box center [338, 165] width 46 height 20
click at [323, 167] on input "True" at bounding box center [323, 164] width 6 height 5
radio input "true"
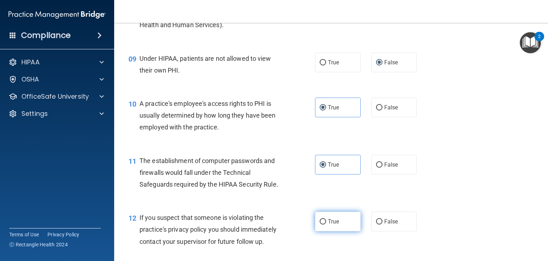
click at [320, 224] on input "True" at bounding box center [323, 221] width 6 height 5
radio input "true"
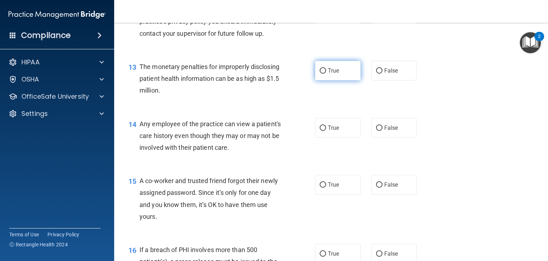
click at [320, 74] on input "True" at bounding box center [323, 70] width 6 height 5
radio input "true"
drag, startPoint x: 374, startPoint y: 139, endPoint x: 377, endPoint y: 195, distance: 55.8
click at [377, 195] on div "01 Patients who believe that their PHI has been compromised have the right to m…" at bounding box center [331, 252] width 416 height 1840
click at [377, 187] on input "False" at bounding box center [379, 184] width 6 height 5
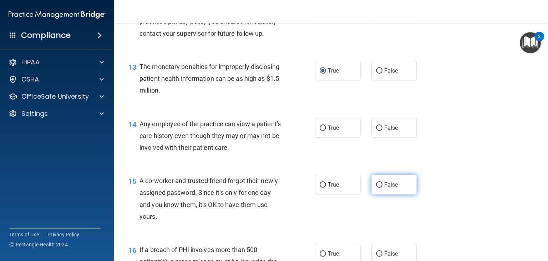
radio input "true"
click at [376, 137] on label "False" at bounding box center [395, 128] width 46 height 20
click at [376, 131] on input "False" at bounding box center [379, 127] width 6 height 5
radio input "true"
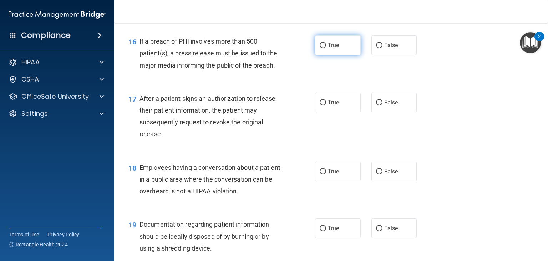
click at [320, 48] on input "True" at bounding box center [323, 45] width 6 height 5
radio input "true"
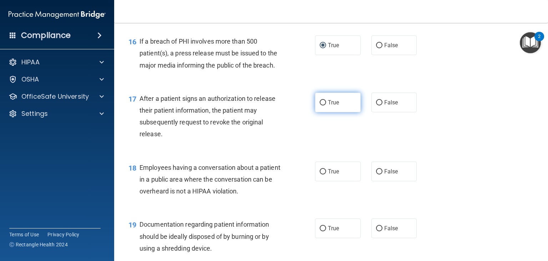
click at [321, 105] on input "True" at bounding box center [323, 102] width 6 height 5
radio input "true"
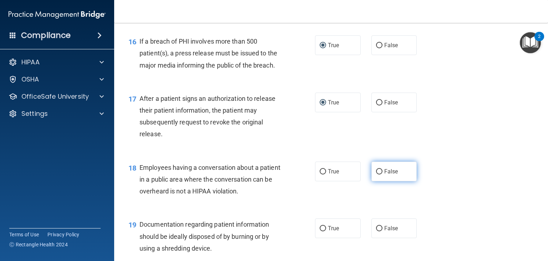
click at [378, 174] on input "False" at bounding box center [379, 171] width 6 height 5
radio input "true"
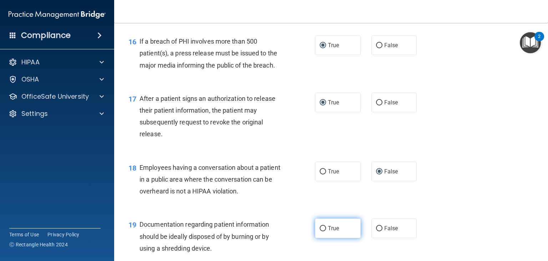
click at [323, 238] on label "True" at bounding box center [338, 228] width 46 height 20
click at [323, 231] on input "True" at bounding box center [323, 228] width 6 height 5
radio input "true"
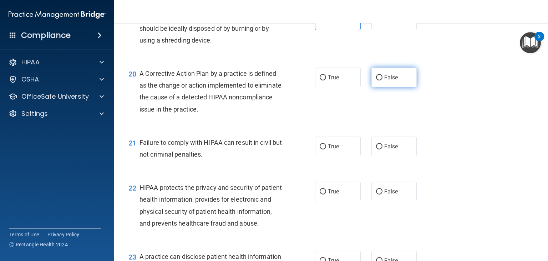
drag, startPoint x: 377, startPoint y: 95, endPoint x: 377, endPoint y: 90, distance: 4.3
click at [377, 87] on label "False" at bounding box center [395, 77] width 46 height 20
click at [377, 80] on input "False" at bounding box center [379, 77] width 6 height 5
radio input "true"
click at [323, 87] on label "True" at bounding box center [338, 77] width 46 height 20
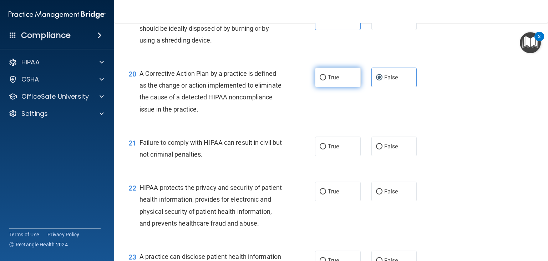
click at [323, 80] on input "True" at bounding box center [323, 77] width 6 height 5
radio input "true"
radio input "false"
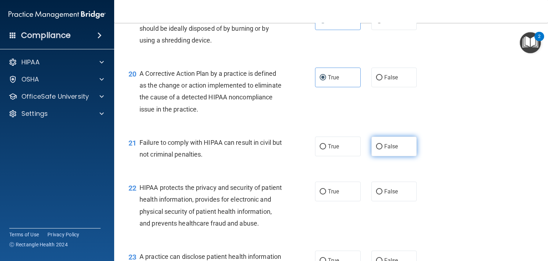
click at [376, 149] on input "False" at bounding box center [379, 146] width 6 height 5
radio input "true"
drag, startPoint x: 319, startPoint y: 202, endPoint x: 457, endPoint y: 179, distance: 140.1
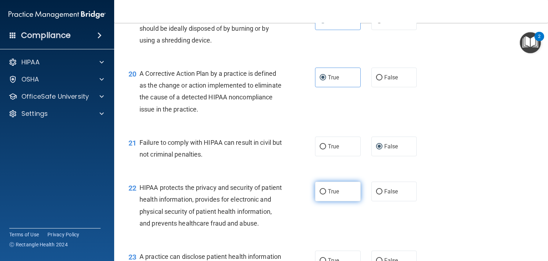
click at [320, 194] on input "True" at bounding box center [323, 191] width 6 height 5
radio input "true"
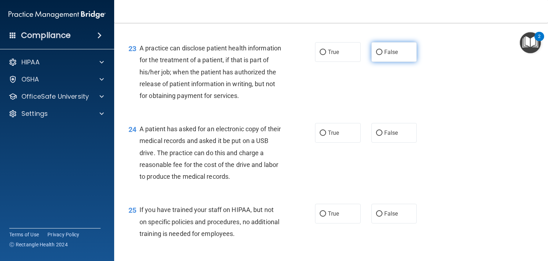
click at [378, 55] on input "False" at bounding box center [379, 52] width 6 height 5
radio input "true"
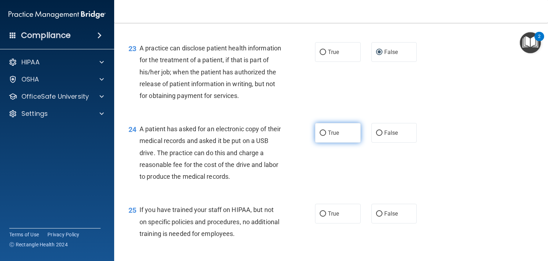
click at [320, 136] on input "True" at bounding box center [323, 132] width 6 height 5
radio input "true"
click at [376, 216] on input "False" at bounding box center [379, 213] width 6 height 5
radio input "true"
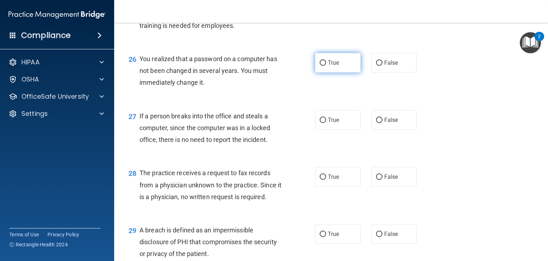
click at [321, 66] on input "True" at bounding box center [323, 62] width 6 height 5
radio input "true"
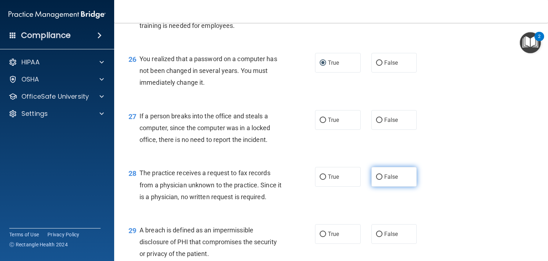
drag, startPoint x: 376, startPoint y: 156, endPoint x: 379, endPoint y: 211, distance: 55.1
click at [379, 180] on input "False" at bounding box center [379, 176] width 6 height 5
radio input "true"
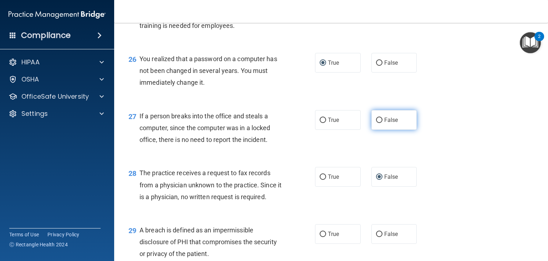
click at [376, 123] on input "False" at bounding box center [379, 119] width 6 height 5
radio input "true"
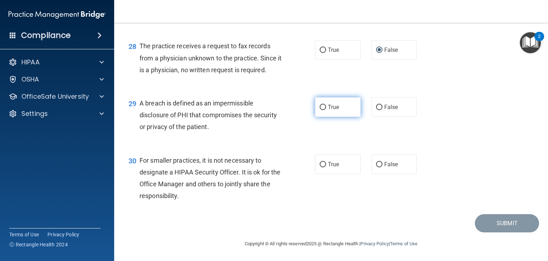
click at [320, 109] on input "True" at bounding box center [323, 107] width 6 height 5
radio input "true"
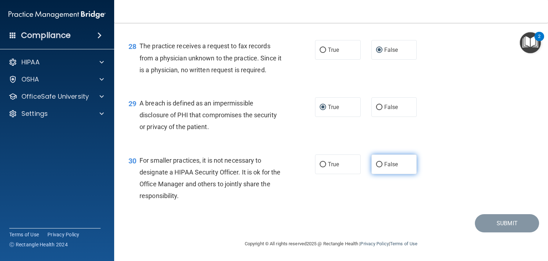
click at [377, 164] on input "False" at bounding box center [379, 164] width 6 height 5
radio input "true"
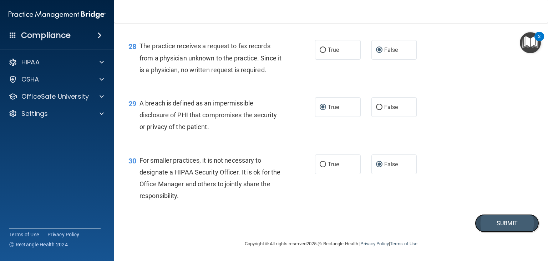
click at [491, 229] on button "Submit" at bounding box center [507, 223] width 64 height 18
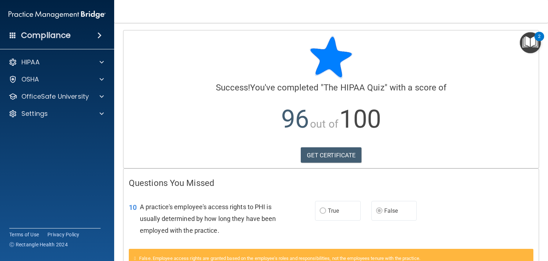
scroll to position [49, 0]
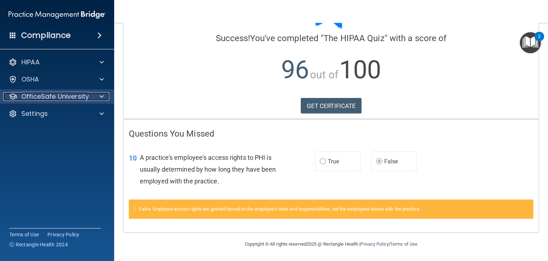
click at [47, 96] on p "OfficeSafe University" at bounding box center [54, 96] width 67 height 9
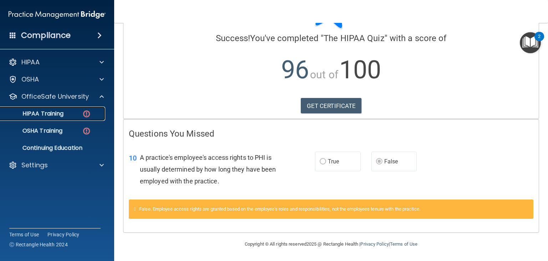
click at [66, 115] on div "HIPAA Training" at bounding box center [53, 113] width 97 height 7
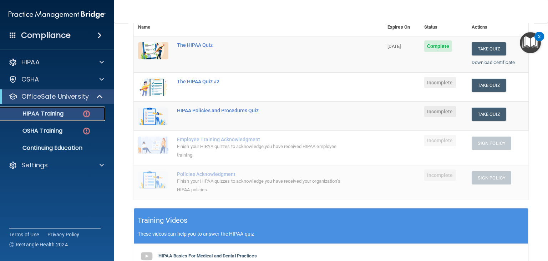
scroll to position [50, 0]
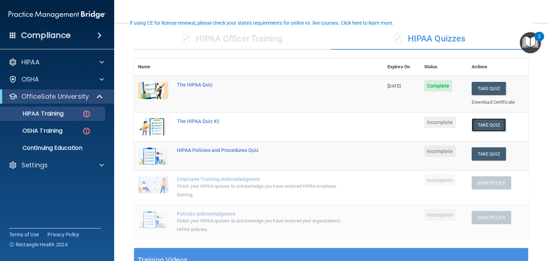
click at [483, 123] on button "Take Quiz" at bounding box center [489, 124] width 34 height 13
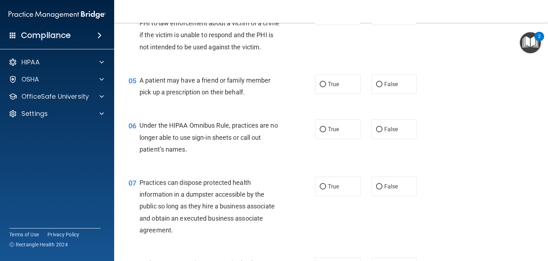
scroll to position [50, 0]
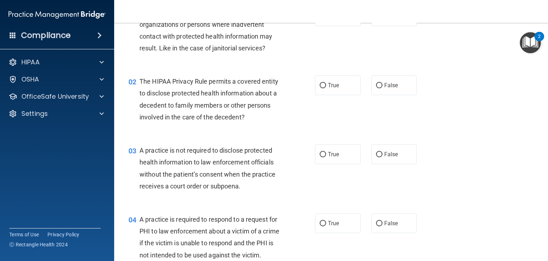
click at [544, 33] on div "2" at bounding box center [540, 36] width 10 height 9
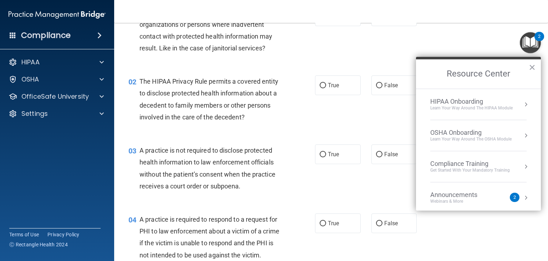
scroll to position [0, 0]
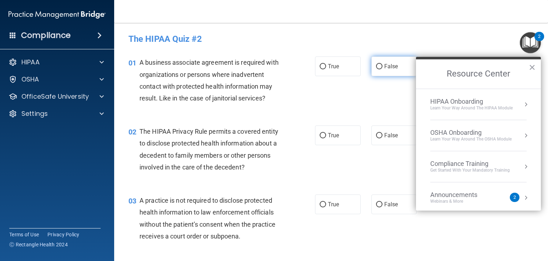
click at [376, 66] on input "False" at bounding box center [379, 66] width 6 height 5
radio input "true"
click at [534, 66] on button "×" at bounding box center [532, 66] width 7 height 11
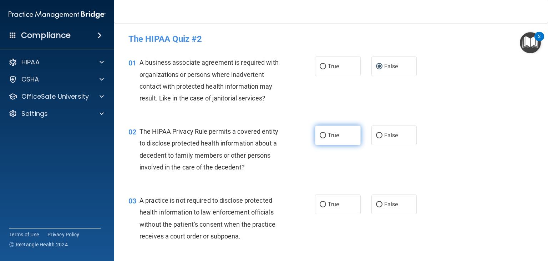
click at [324, 139] on label "True" at bounding box center [338, 135] width 46 height 20
click at [324, 138] on input "True" at bounding box center [323, 135] width 6 height 5
radio input "true"
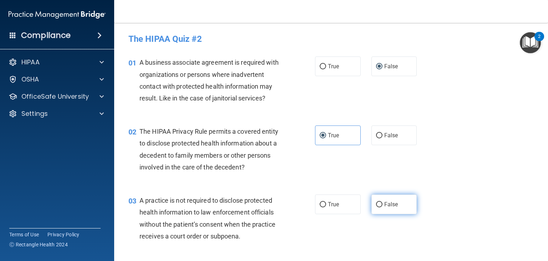
click at [379, 205] on input "False" at bounding box center [379, 204] width 6 height 5
radio input "true"
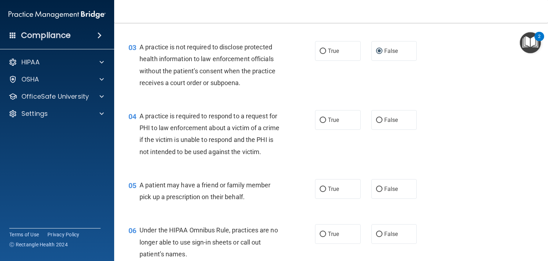
scroll to position [171, 0]
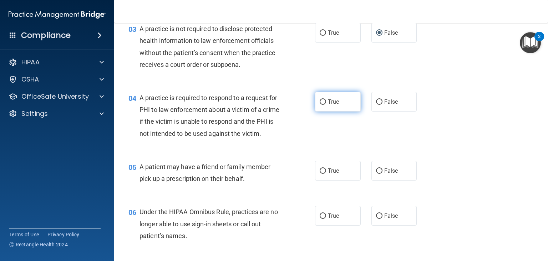
click at [322, 102] on input "True" at bounding box center [323, 101] width 6 height 5
radio input "true"
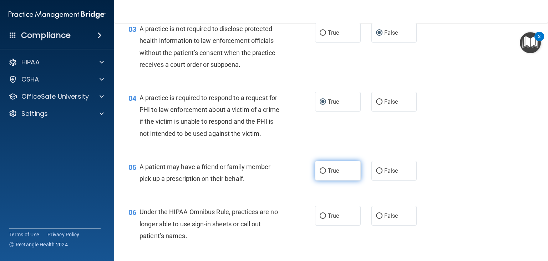
click at [321, 174] on input "True" at bounding box center [323, 170] width 6 height 5
radio input "true"
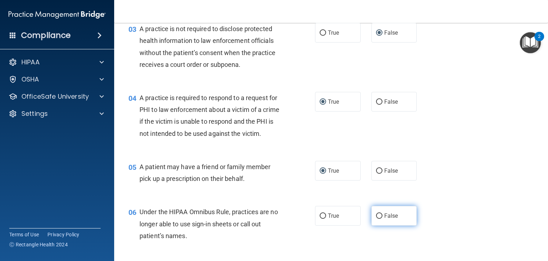
click at [376, 218] on input "False" at bounding box center [379, 215] width 6 height 5
radio input "true"
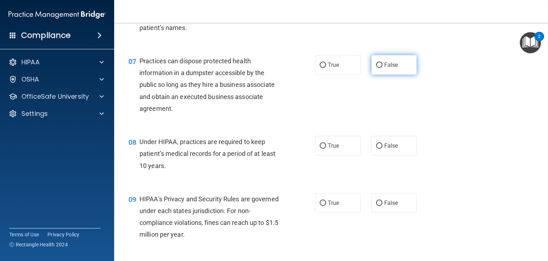
click at [376, 68] on input "False" at bounding box center [379, 64] width 6 height 5
radio input "true"
click at [377, 149] on input "False" at bounding box center [379, 145] width 6 height 5
radio input "true"
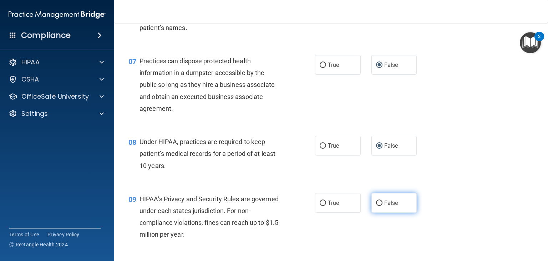
click at [376, 206] on input "False" at bounding box center [379, 202] width 6 height 5
radio input "true"
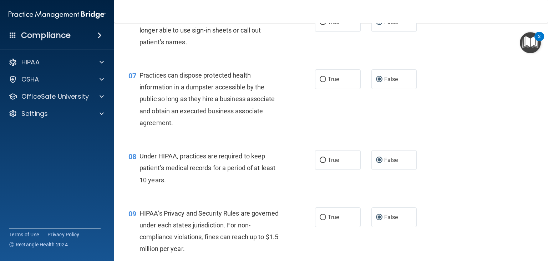
scroll to position [573, 0]
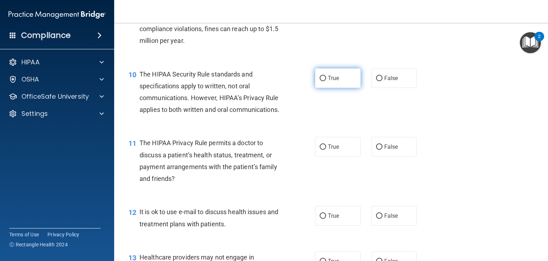
click at [318, 88] on label "True" at bounding box center [338, 78] width 46 height 20
click at [320, 81] on input "True" at bounding box center [323, 78] width 6 height 5
radio input "true"
click at [321, 156] on label "True" at bounding box center [338, 147] width 46 height 20
click at [321, 150] on input "True" at bounding box center [323, 146] width 6 height 5
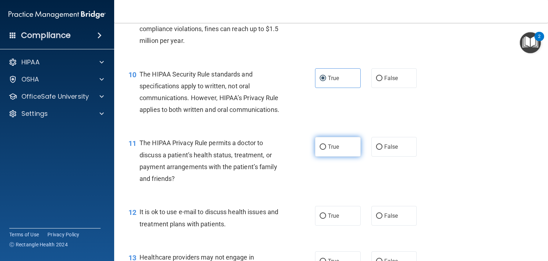
radio input "true"
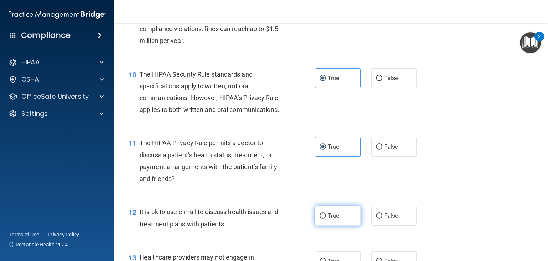
click at [320, 218] on input "True" at bounding box center [323, 215] width 6 height 5
radio input "true"
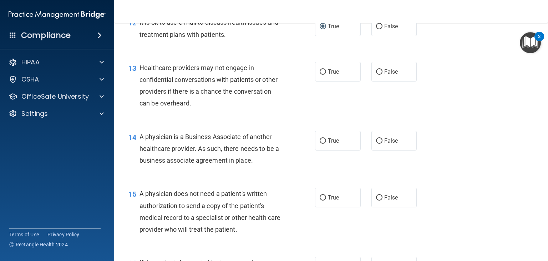
scroll to position [773, 0]
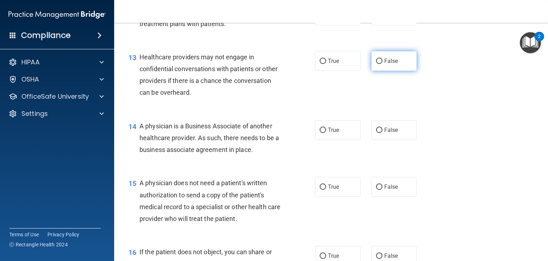
click at [376, 64] on input "False" at bounding box center [379, 61] width 6 height 5
radio input "true"
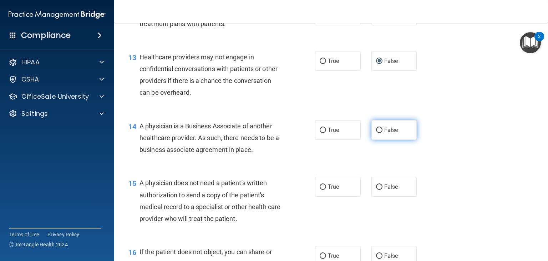
click at [376, 133] on input "False" at bounding box center [379, 129] width 6 height 5
radio input "true"
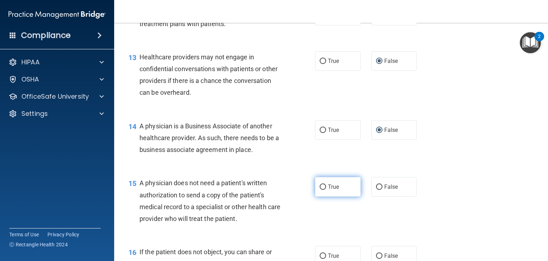
click at [321, 190] on input "True" at bounding box center [323, 186] width 6 height 5
radio input "true"
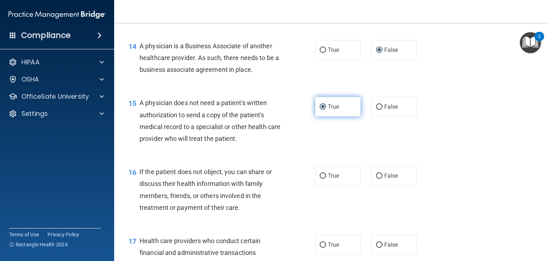
scroll to position [858, 0]
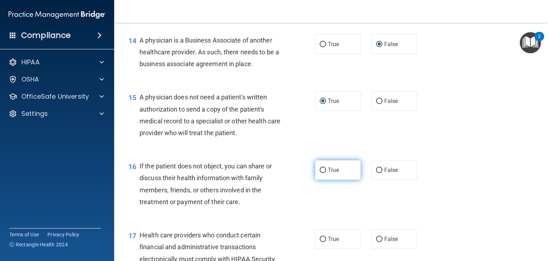
click at [322, 180] on label "True" at bounding box center [338, 170] width 46 height 20
click at [322, 173] on input "True" at bounding box center [323, 169] width 6 height 5
radio input "true"
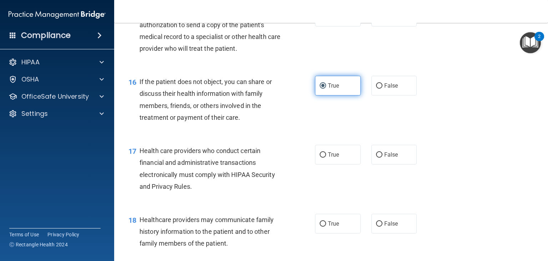
scroll to position [944, 0]
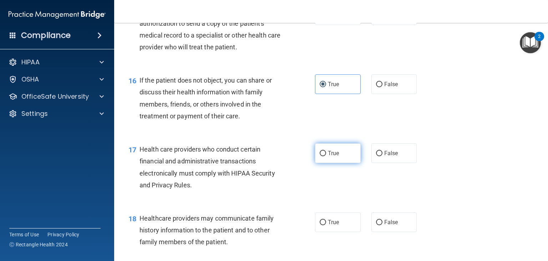
click at [320, 156] on input "True" at bounding box center [323, 153] width 6 height 5
radio input "true"
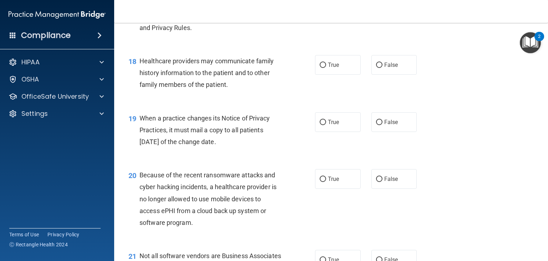
scroll to position [1115, 0]
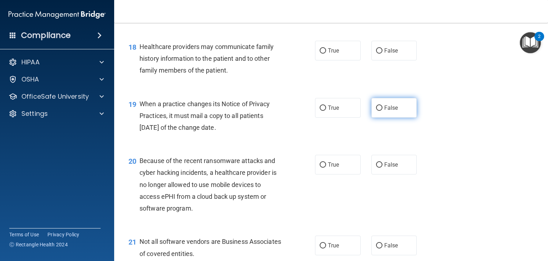
drag, startPoint x: 377, startPoint y: 75, endPoint x: 376, endPoint y: 134, distance: 58.9
click at [376, 111] on input "False" at bounding box center [379, 107] width 6 height 5
radio input "true"
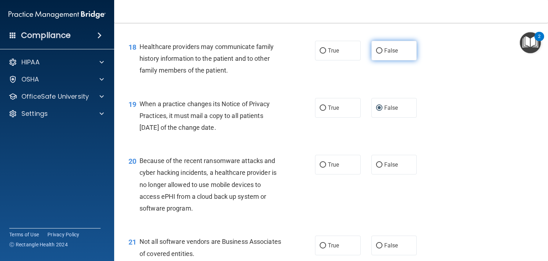
click at [376, 60] on label "False" at bounding box center [395, 51] width 46 height 20
click at [376, 54] on input "False" at bounding box center [379, 50] width 6 height 5
radio input "true"
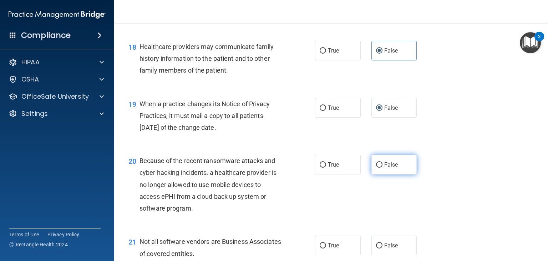
click at [376, 167] on input "False" at bounding box center [379, 164] width 6 height 5
radio input "true"
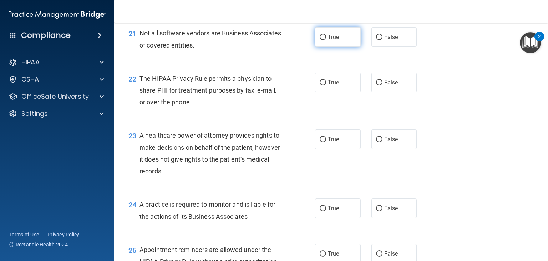
click at [320, 40] on input "True" at bounding box center [323, 37] width 6 height 5
radio input "true"
click at [320, 85] on input "True" at bounding box center [323, 82] width 6 height 5
radio input "true"
click at [320, 142] on input "True" at bounding box center [323, 139] width 6 height 5
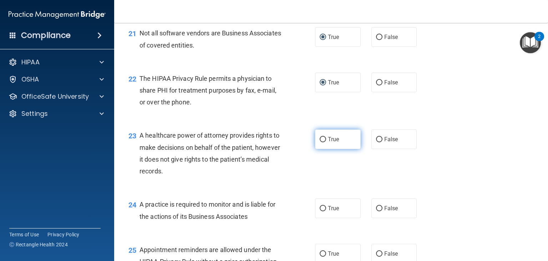
radio input "true"
click at [376, 142] on input "False" at bounding box center [379, 139] width 6 height 5
radio input "true"
radio input "false"
click at [377, 211] on input "False" at bounding box center [379, 208] width 6 height 5
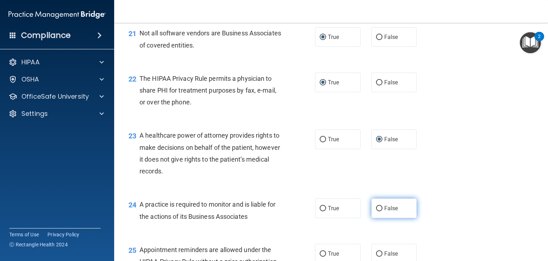
radio input "true"
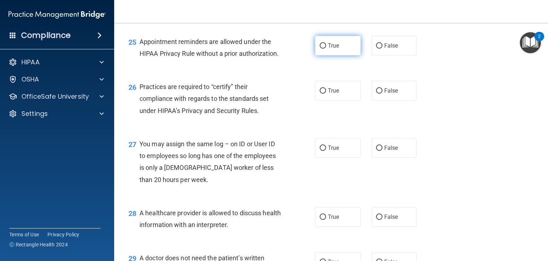
click at [321, 49] on input "True" at bounding box center [323, 45] width 6 height 5
radio input "true"
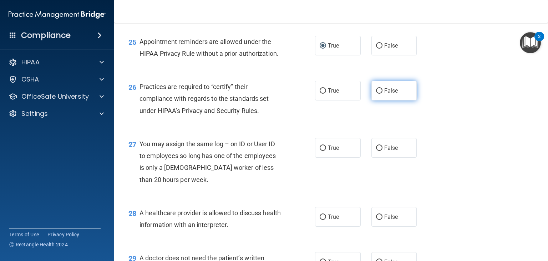
click at [376, 94] on input "False" at bounding box center [379, 90] width 6 height 5
radio input "true"
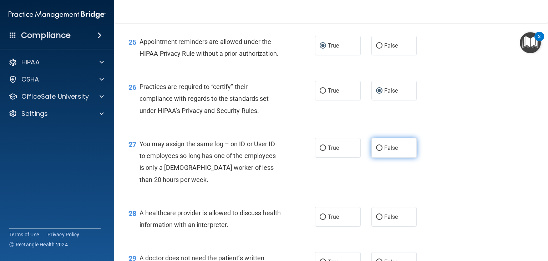
click at [376, 151] on input "False" at bounding box center [379, 147] width 6 height 5
radio input "true"
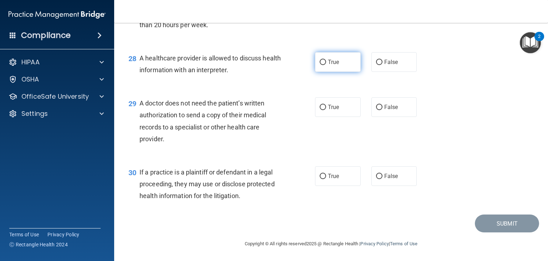
click at [322, 60] on input "True" at bounding box center [323, 62] width 6 height 5
radio input "true"
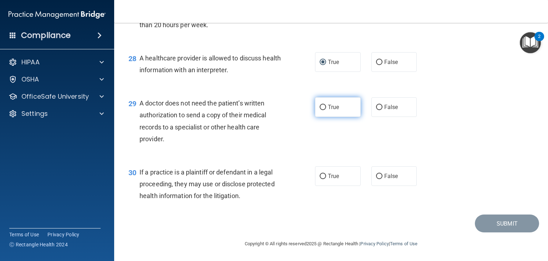
click at [320, 109] on input "True" at bounding box center [323, 107] width 6 height 5
radio input "true"
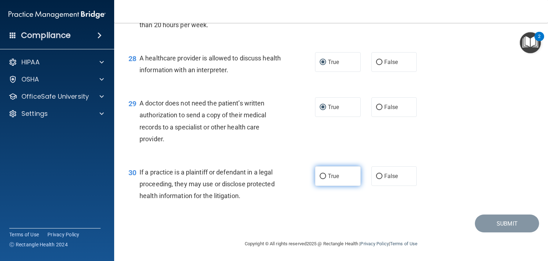
click at [321, 179] on label "True" at bounding box center [338, 176] width 46 height 20
click at [321, 179] on input "True" at bounding box center [323, 176] width 6 height 5
radio input "true"
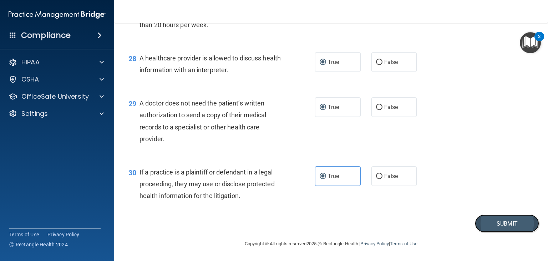
click at [484, 220] on button "Submit" at bounding box center [507, 223] width 64 height 18
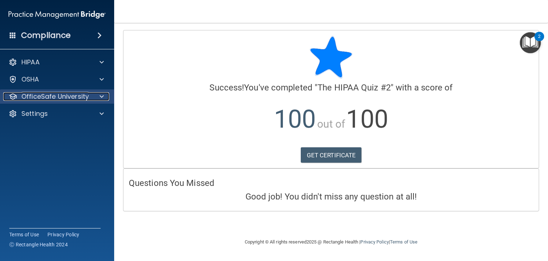
click at [80, 100] on p "OfficeSafe University" at bounding box center [54, 96] width 67 height 9
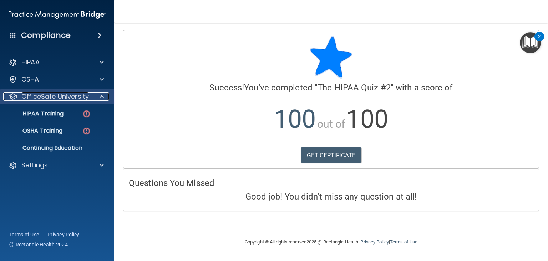
click at [80, 100] on p "OfficeSafe University" at bounding box center [54, 96] width 67 height 9
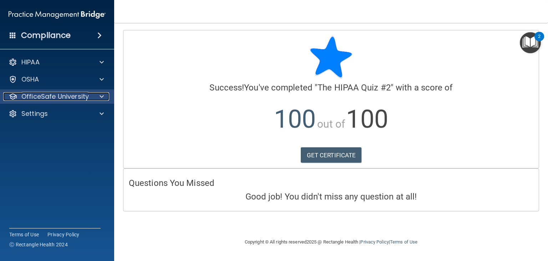
click at [96, 97] on div at bounding box center [101, 96] width 18 height 9
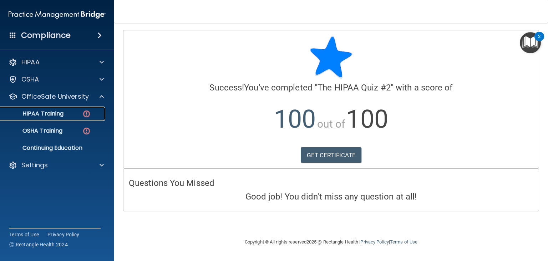
click at [75, 114] on div "HIPAA Training" at bounding box center [53, 113] width 97 height 7
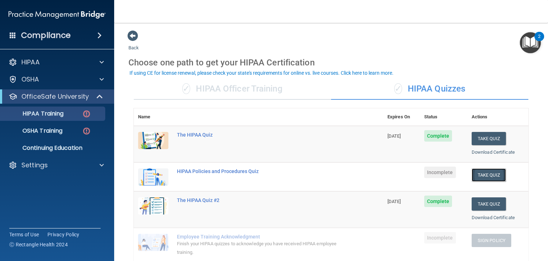
click at [476, 174] on button "Take Quiz" at bounding box center [489, 174] width 34 height 13
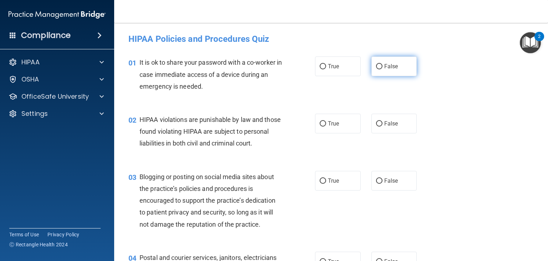
click at [376, 69] on input "False" at bounding box center [379, 66] width 6 height 5
radio input "true"
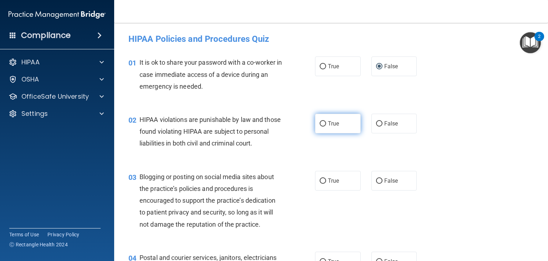
click at [320, 125] on input "True" at bounding box center [323, 123] width 6 height 5
radio input "true"
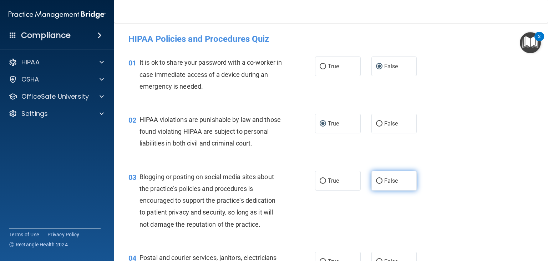
click at [376, 183] on input "False" at bounding box center [379, 180] width 6 height 5
radio input "true"
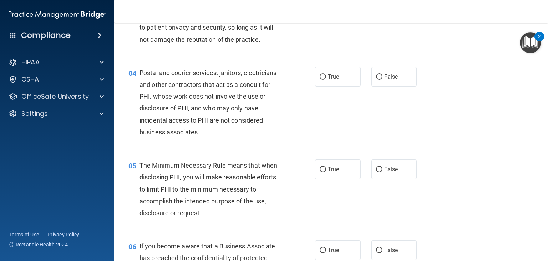
scroll to position [186, 0]
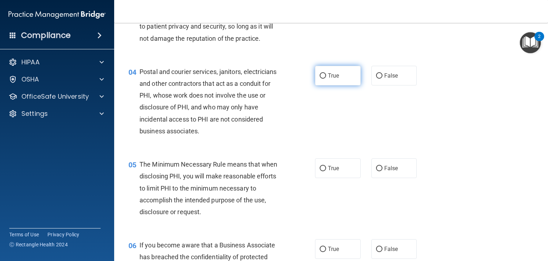
click at [321, 79] on input "True" at bounding box center [323, 75] width 6 height 5
radio input "true"
click at [320, 171] on input "True" at bounding box center [323, 168] width 6 height 5
radio input "true"
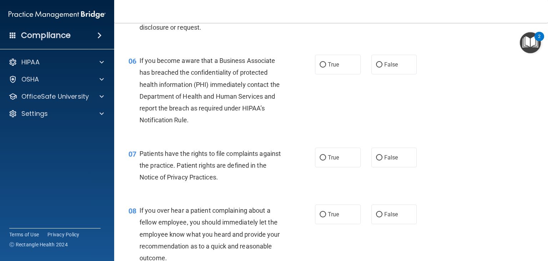
scroll to position [371, 0]
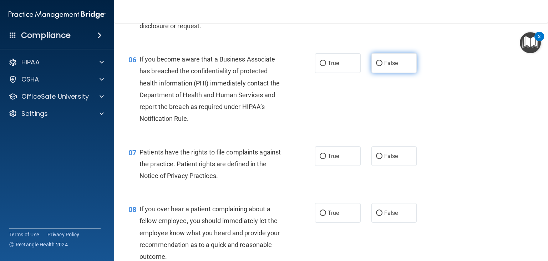
click at [378, 66] on input "False" at bounding box center [379, 63] width 6 height 5
radio input "true"
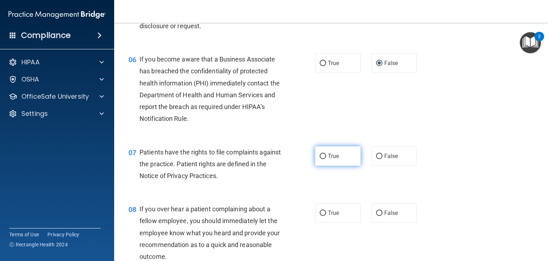
click at [323, 166] on label "True" at bounding box center [338, 156] width 46 height 20
click at [323, 159] on input "True" at bounding box center [323, 156] width 6 height 5
radio input "true"
click at [379, 222] on label "False" at bounding box center [395, 213] width 46 height 20
click at [379, 216] on input "False" at bounding box center [379, 212] width 6 height 5
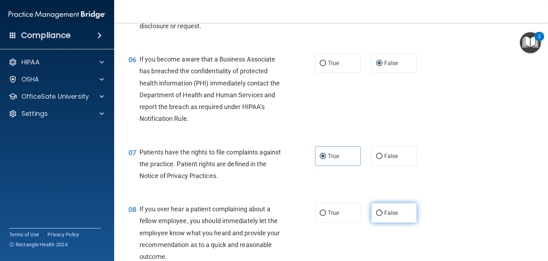
radio input "true"
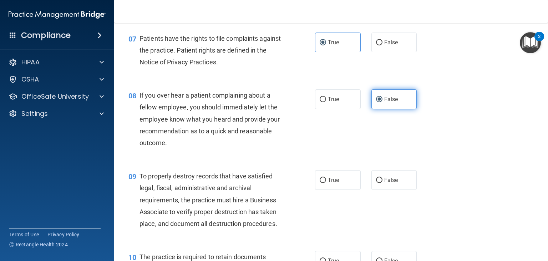
scroll to position [486, 0]
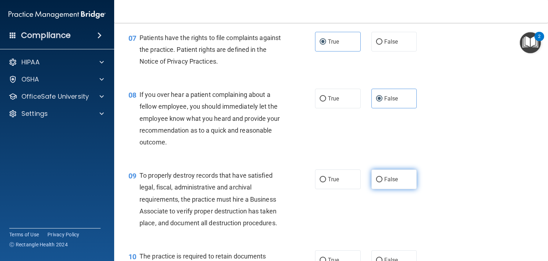
click at [377, 182] on input "False" at bounding box center [379, 179] width 6 height 5
radio input "true"
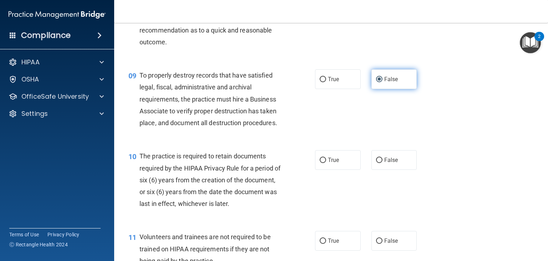
scroll to position [600, 0]
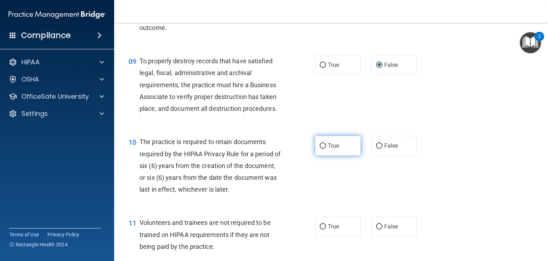
click at [321, 149] on input "True" at bounding box center [323, 145] width 6 height 5
radio input "true"
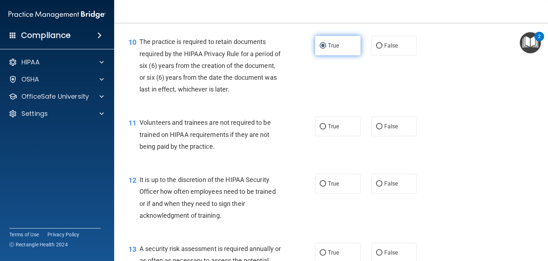
scroll to position [714, 0]
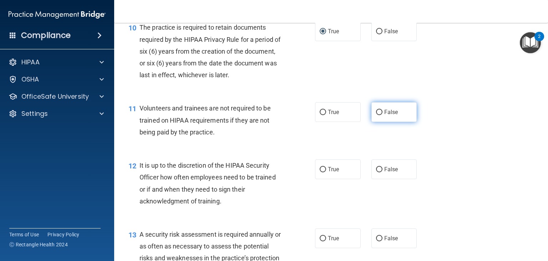
click at [376, 115] on input "False" at bounding box center [379, 112] width 6 height 5
radio input "true"
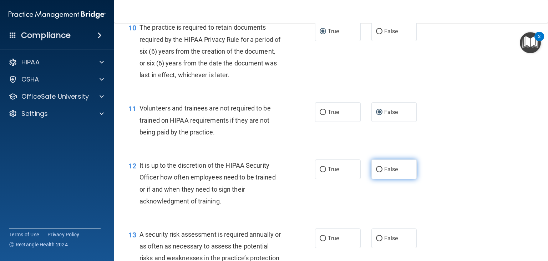
click at [377, 172] on input "False" at bounding box center [379, 169] width 6 height 5
radio input "true"
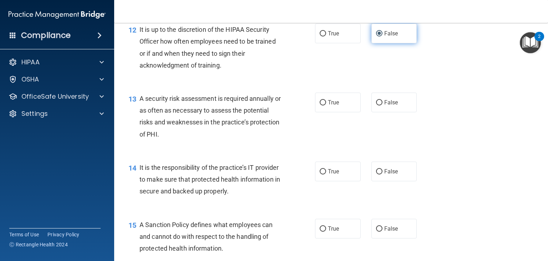
scroll to position [871, 0]
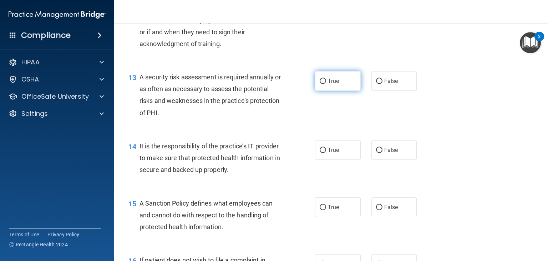
click at [320, 84] on input "True" at bounding box center [323, 81] width 6 height 5
radio input "true"
click at [377, 153] on input "False" at bounding box center [379, 149] width 6 height 5
radio input "true"
click at [376, 210] on input "False" at bounding box center [379, 207] width 6 height 5
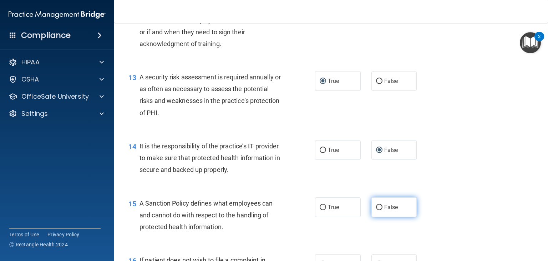
radio input "true"
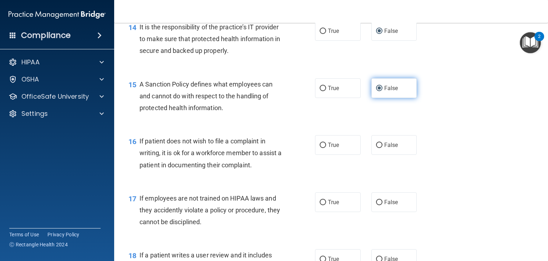
scroll to position [1000, 0]
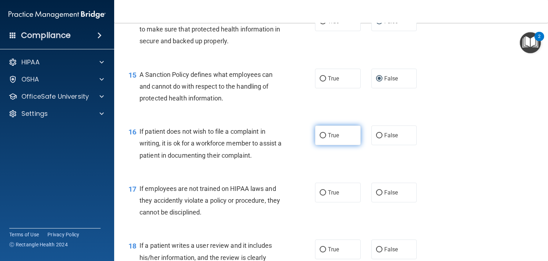
click at [323, 145] on label "True" at bounding box center [338, 135] width 46 height 20
click at [323, 138] on input "True" at bounding box center [323, 135] width 6 height 5
radio input "true"
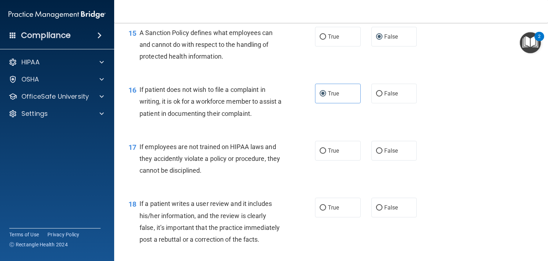
scroll to position [1042, 0]
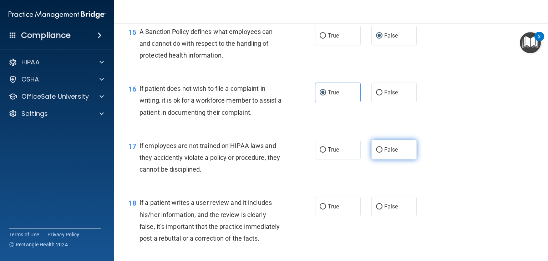
click at [377, 152] on input "False" at bounding box center [379, 149] width 6 height 5
radio input "true"
click at [377, 152] on input "False" at bounding box center [379, 149] width 6 height 5
click at [378, 209] on input "False" at bounding box center [379, 206] width 6 height 5
radio input "true"
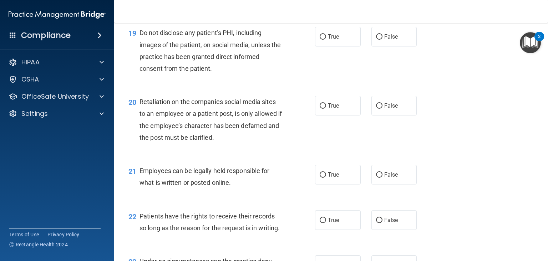
scroll to position [1285, 0]
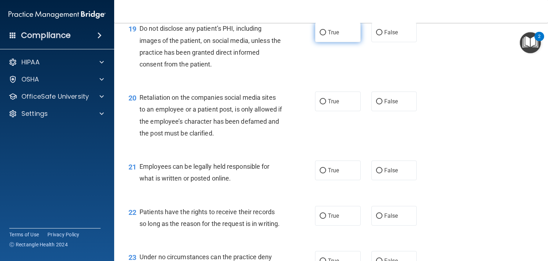
click at [321, 42] on label "True" at bounding box center [338, 32] width 46 height 20
click at [321, 35] on input "True" at bounding box center [323, 32] width 6 height 5
radio input "true"
click at [376, 104] on input "False" at bounding box center [379, 101] width 6 height 5
radio input "true"
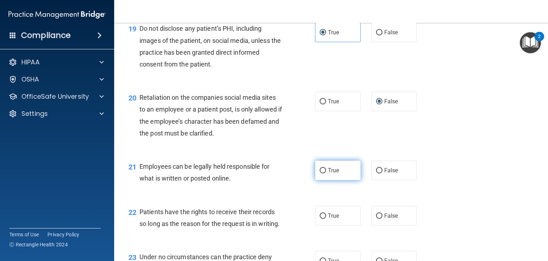
click at [320, 173] on input "True" at bounding box center [323, 170] width 6 height 5
radio input "true"
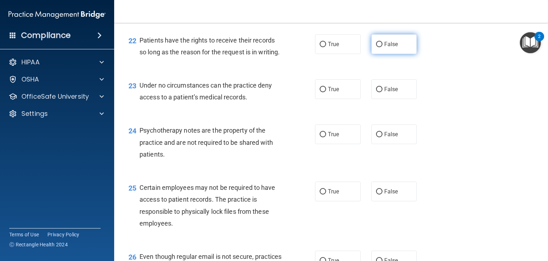
scroll to position [1471, 0]
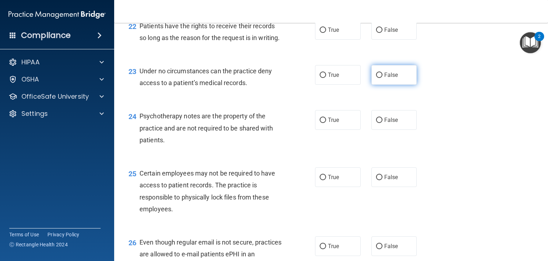
drag, startPoint x: 374, startPoint y: 52, endPoint x: 376, endPoint y: 110, distance: 57.5
click at [376, 78] on input "False" at bounding box center [379, 74] width 6 height 5
radio input "true"
click at [376, 33] on input "False" at bounding box center [379, 29] width 6 height 5
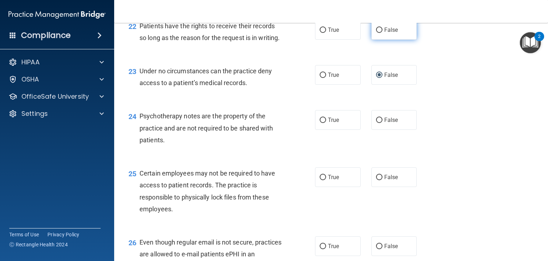
radio input "true"
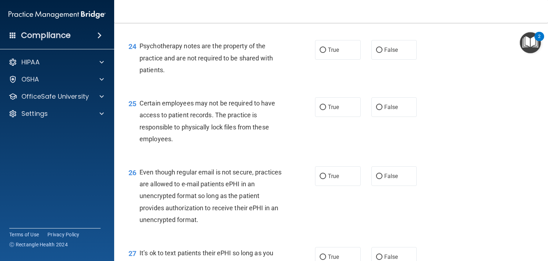
scroll to position [1542, 0]
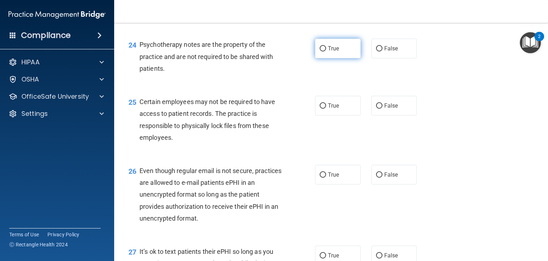
click at [324, 58] on label "True" at bounding box center [338, 49] width 46 height 20
click at [324, 51] on input "True" at bounding box center [323, 48] width 6 height 5
radio input "true"
click at [325, 115] on label "True" at bounding box center [338, 106] width 46 height 20
click at [325, 109] on input "True" at bounding box center [323, 105] width 6 height 5
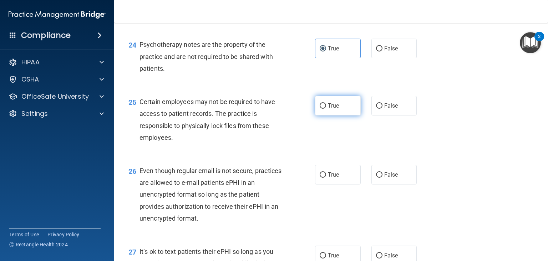
radio input "true"
click at [320, 177] on input "True" at bounding box center [323, 174] width 6 height 5
radio input "true"
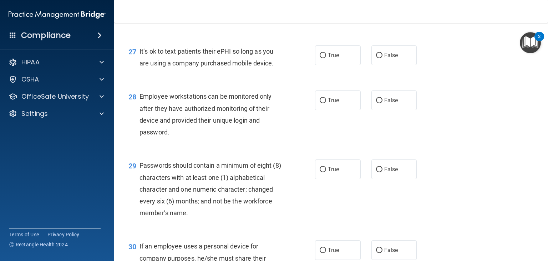
scroll to position [1756, 0]
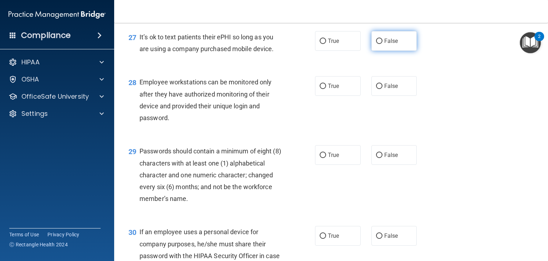
click at [376, 44] on input "False" at bounding box center [379, 41] width 6 height 5
radio input "true"
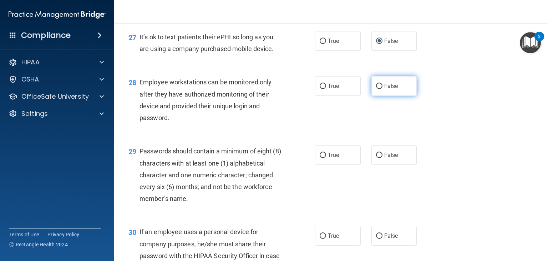
click at [377, 96] on label "False" at bounding box center [395, 86] width 46 height 20
click at [377, 89] on input "False" at bounding box center [379, 86] width 6 height 5
radio input "true"
click at [320, 158] on input "True" at bounding box center [323, 154] width 6 height 5
radio input "true"
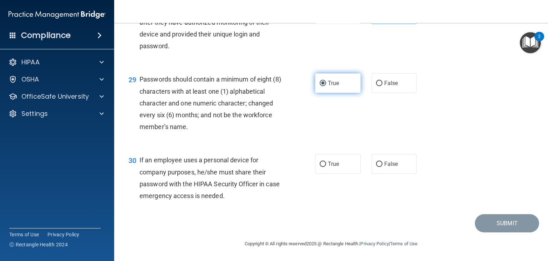
scroll to position [1856, 0]
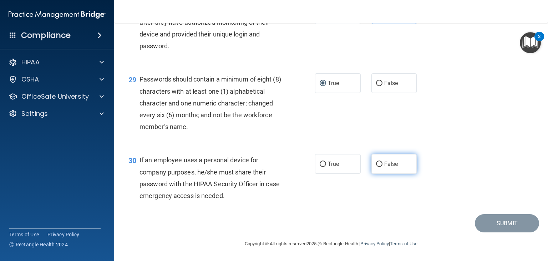
click at [376, 167] on input "False" at bounding box center [379, 163] width 6 height 5
radio input "true"
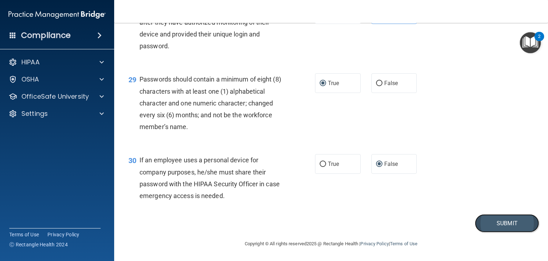
click at [491, 231] on button "Submit" at bounding box center [507, 223] width 64 height 18
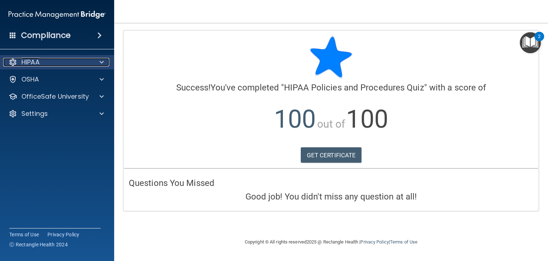
click at [42, 66] on div "HIPAA" at bounding box center [47, 62] width 89 height 9
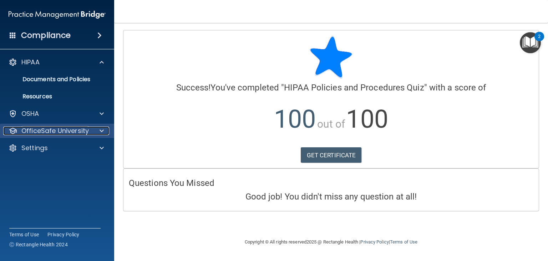
click at [46, 129] on p "OfficeSafe University" at bounding box center [54, 130] width 67 height 9
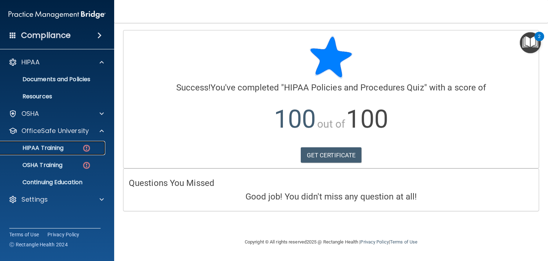
click at [48, 147] on p "HIPAA Training" at bounding box center [34, 147] width 59 height 7
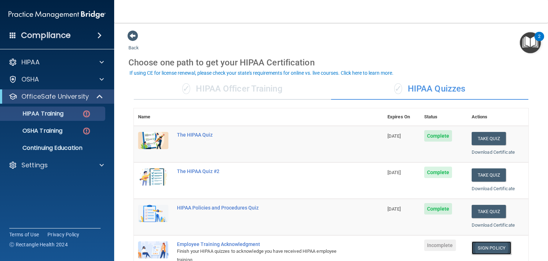
click at [486, 245] on link "Sign Policy" at bounding box center [492, 247] width 40 height 13
click at [46, 167] on p "Settings" at bounding box center [34, 165] width 26 height 9
click at [31, 201] on p "Sign Out" at bounding box center [53, 199] width 97 height 7
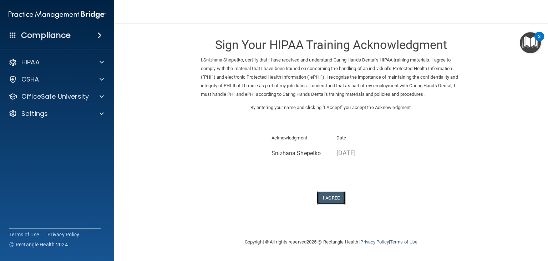
click at [328, 197] on button "I Agree" at bounding box center [331, 197] width 29 height 13
